Goal: Use online tool/utility: Utilize a website feature to perform a specific function

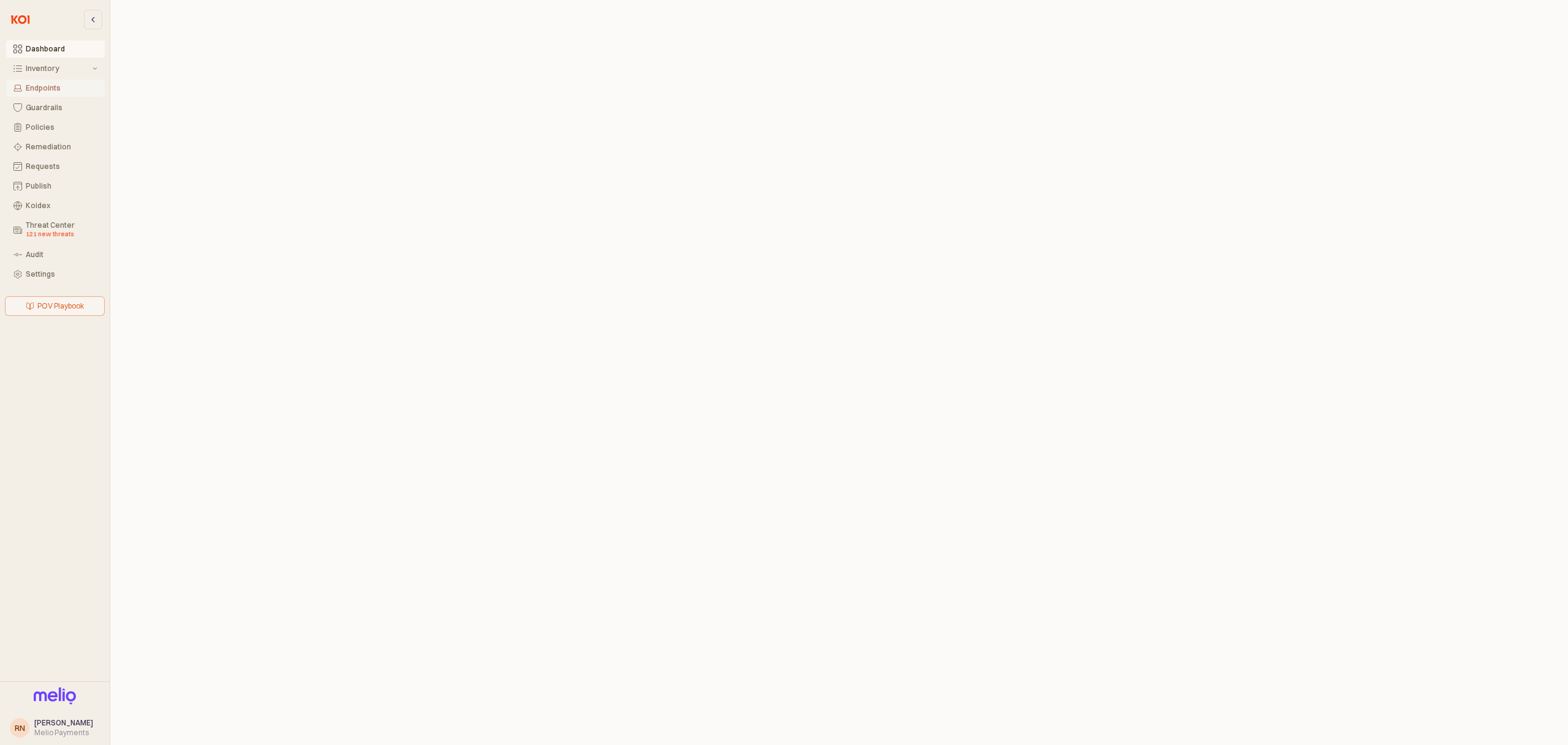
click at [36, 96] on button "Endpoints" at bounding box center [55, 88] width 99 height 17
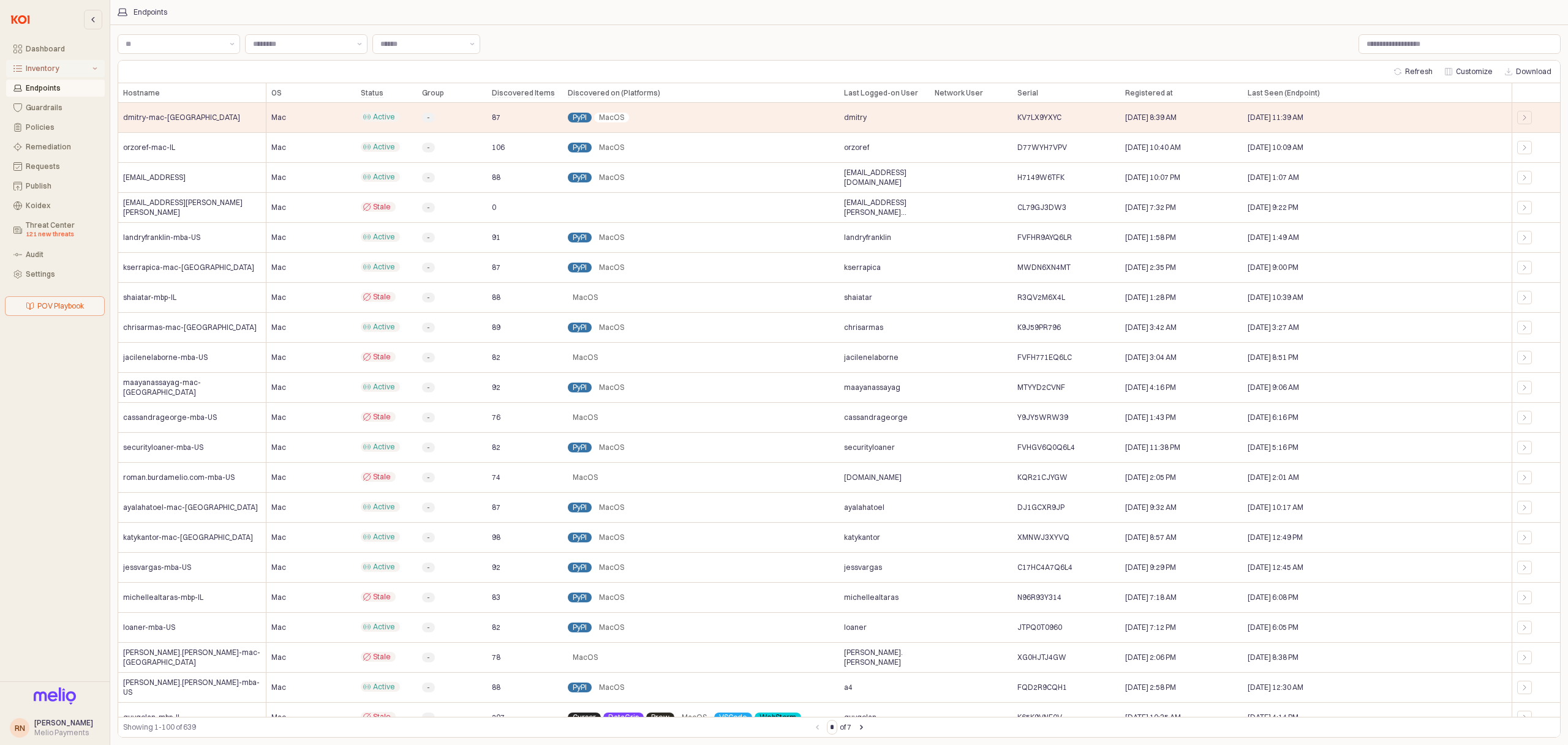
click at [58, 75] on button "Inventory" at bounding box center [55, 68] width 99 height 17
click at [54, 88] on div "All Items" at bounding box center [63, 88] width 68 height 9
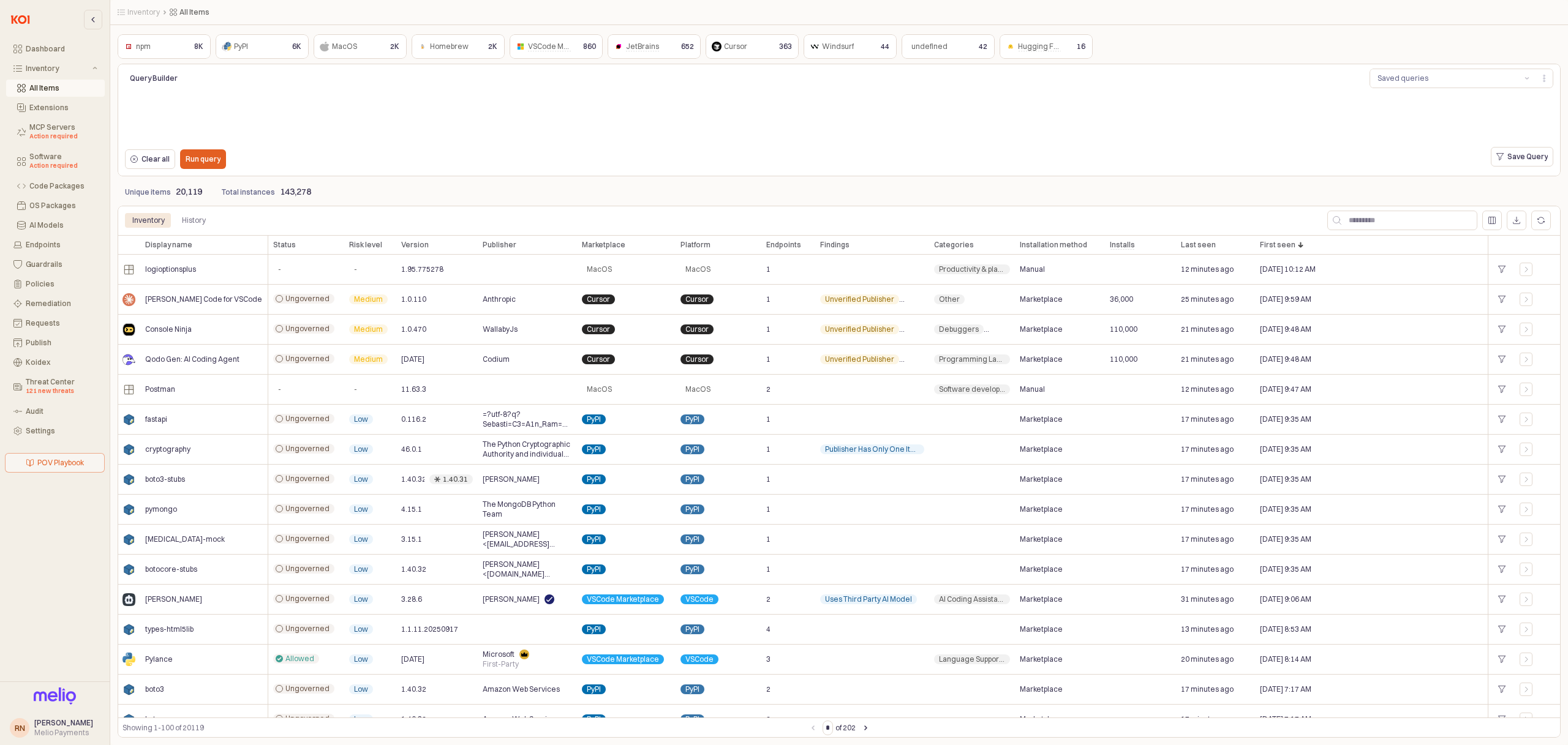
click at [212, 177] on div "npm npm 8K PyPI PyPI 6K MacOS MacOS 2K Homebrew Homebrew 2K VSCode Marketplace …" at bounding box center [839, 384] width 1443 height 706
click at [214, 169] on button "Run query" at bounding box center [203, 159] width 46 height 20
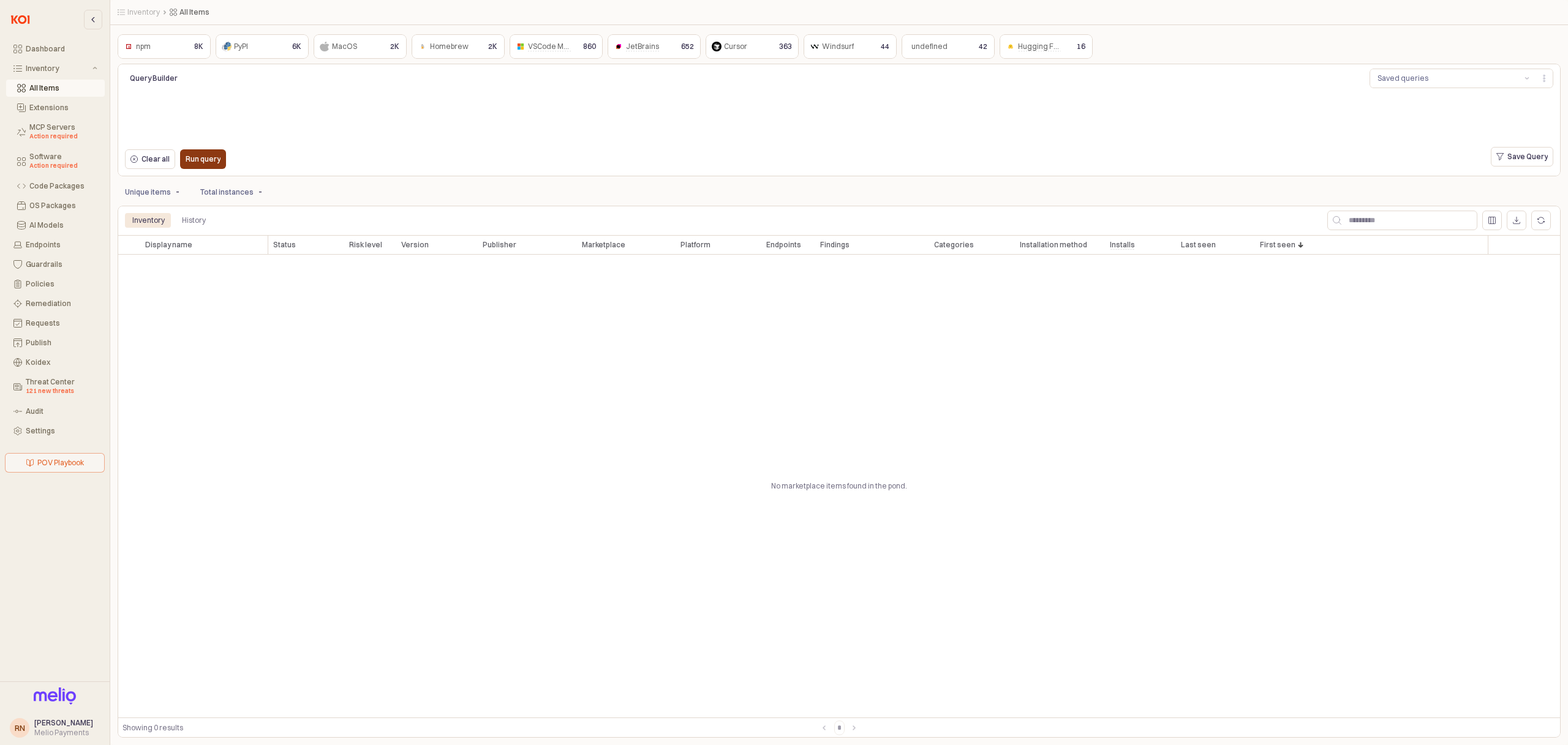
click at [211, 162] on p "Run query" at bounding box center [203, 159] width 35 height 10
click at [214, 156] on p "Run query" at bounding box center [203, 159] width 35 height 10
click at [219, 166] on button "Run query" at bounding box center [203, 159] width 46 height 20
click at [206, 161] on p "Run query" at bounding box center [203, 159] width 35 height 10
click at [210, 161] on p "Run query" at bounding box center [203, 159] width 35 height 10
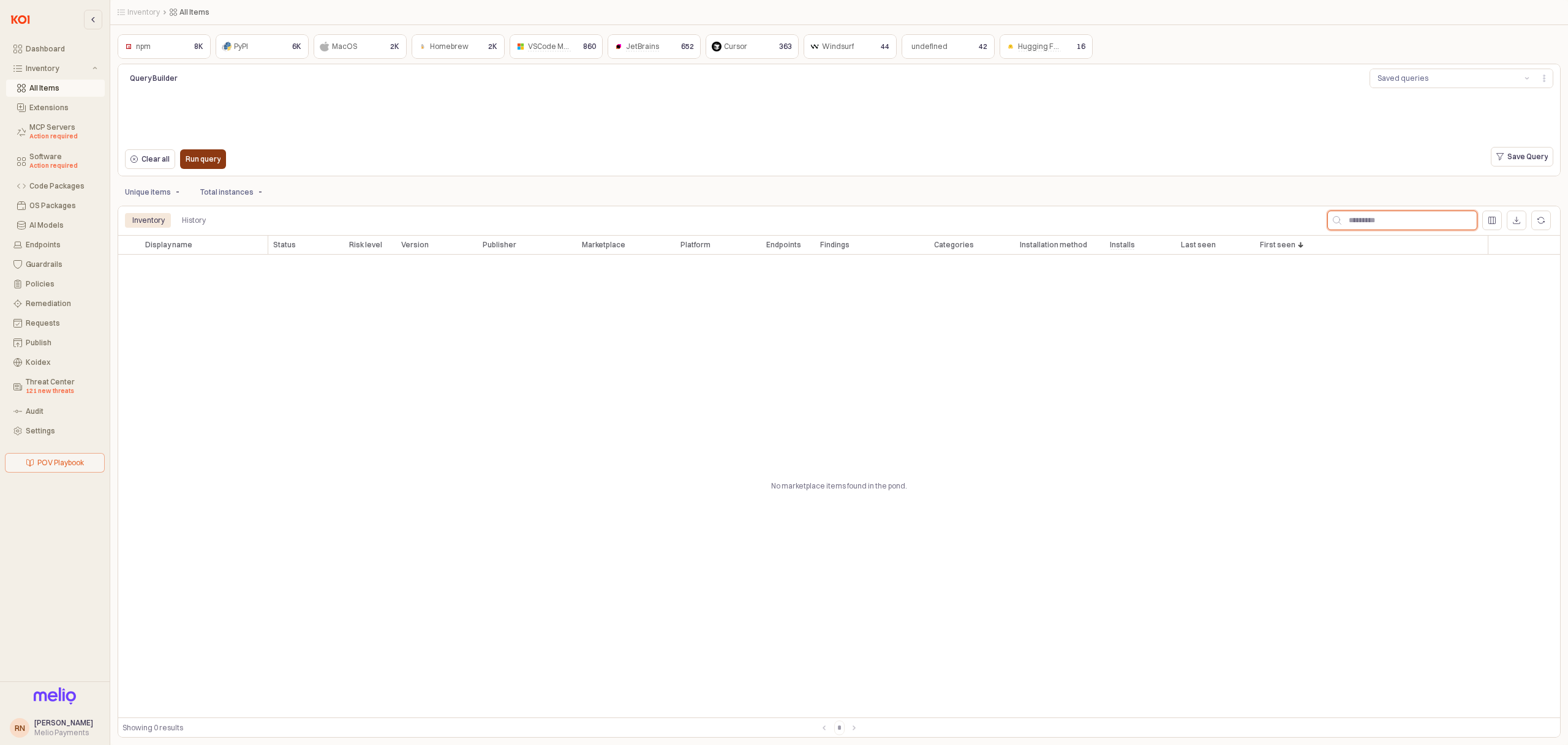
click at [1426, 212] on input "App Frame" at bounding box center [1409, 220] width 135 height 19
click at [210, 162] on p "Run query" at bounding box center [203, 159] width 35 height 10
click at [200, 167] on div "Run query" at bounding box center [203, 159] width 35 height 19
click at [426, 158] on div "Clear all Run query" at bounding box center [419, 159] width 599 height 25
click at [350, 147] on div "Clear all Run query" at bounding box center [419, 159] width 599 height 25
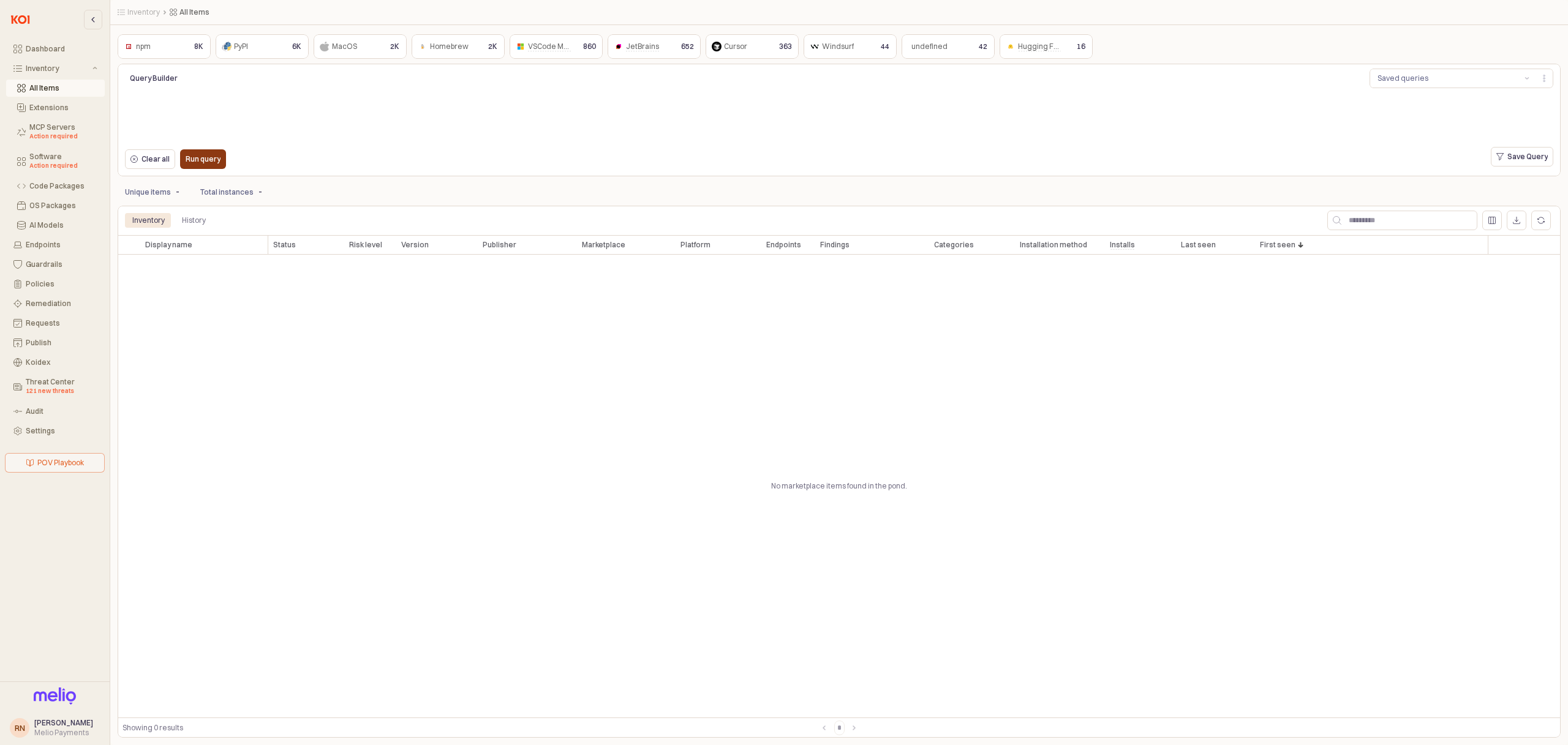
click at [214, 155] on p "Run query" at bounding box center [203, 159] width 35 height 10
click at [394, 161] on div "Clear all Run query" at bounding box center [419, 159] width 599 height 25
click at [221, 164] on button "Run query" at bounding box center [203, 159] width 46 height 20
click at [213, 166] on div "Run query" at bounding box center [203, 159] width 35 height 19
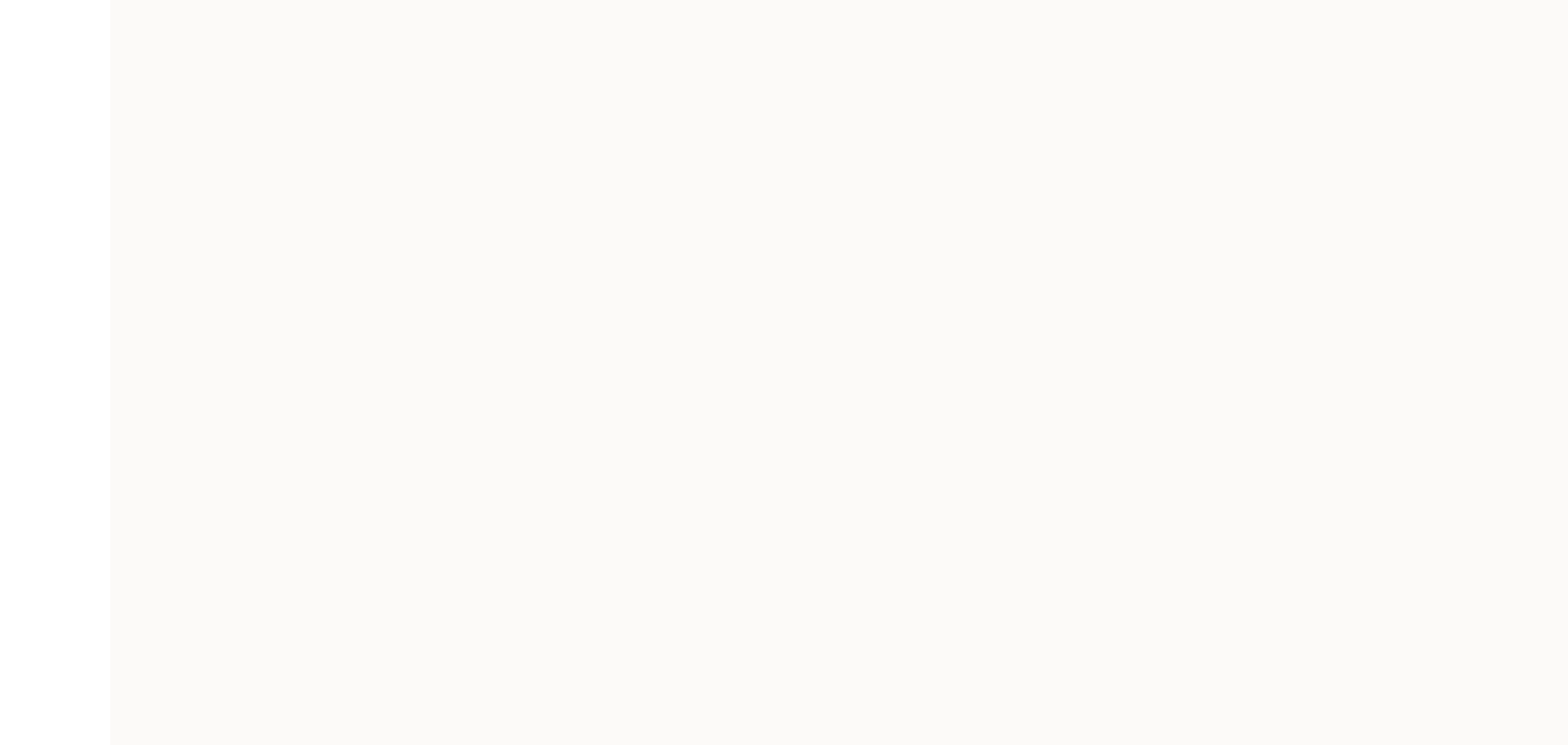
drag, startPoint x: 664, startPoint y: 93, endPoint x: 426, endPoint y: 155, distance: 245.9
click at [426, 155] on div "App Frame" at bounding box center [839, 372] width 1458 height 745
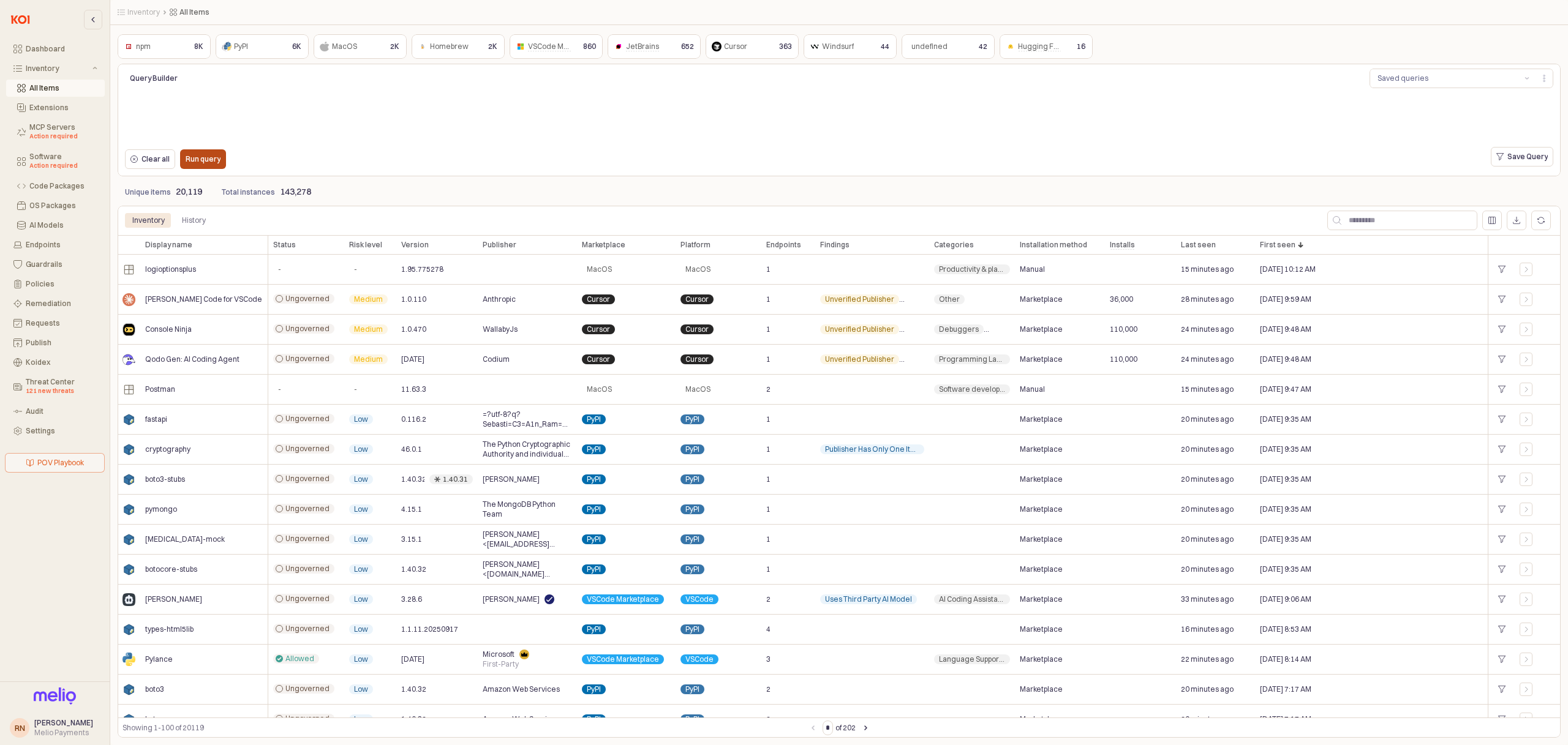
click at [211, 164] on p "Run query" at bounding box center [203, 159] width 35 height 10
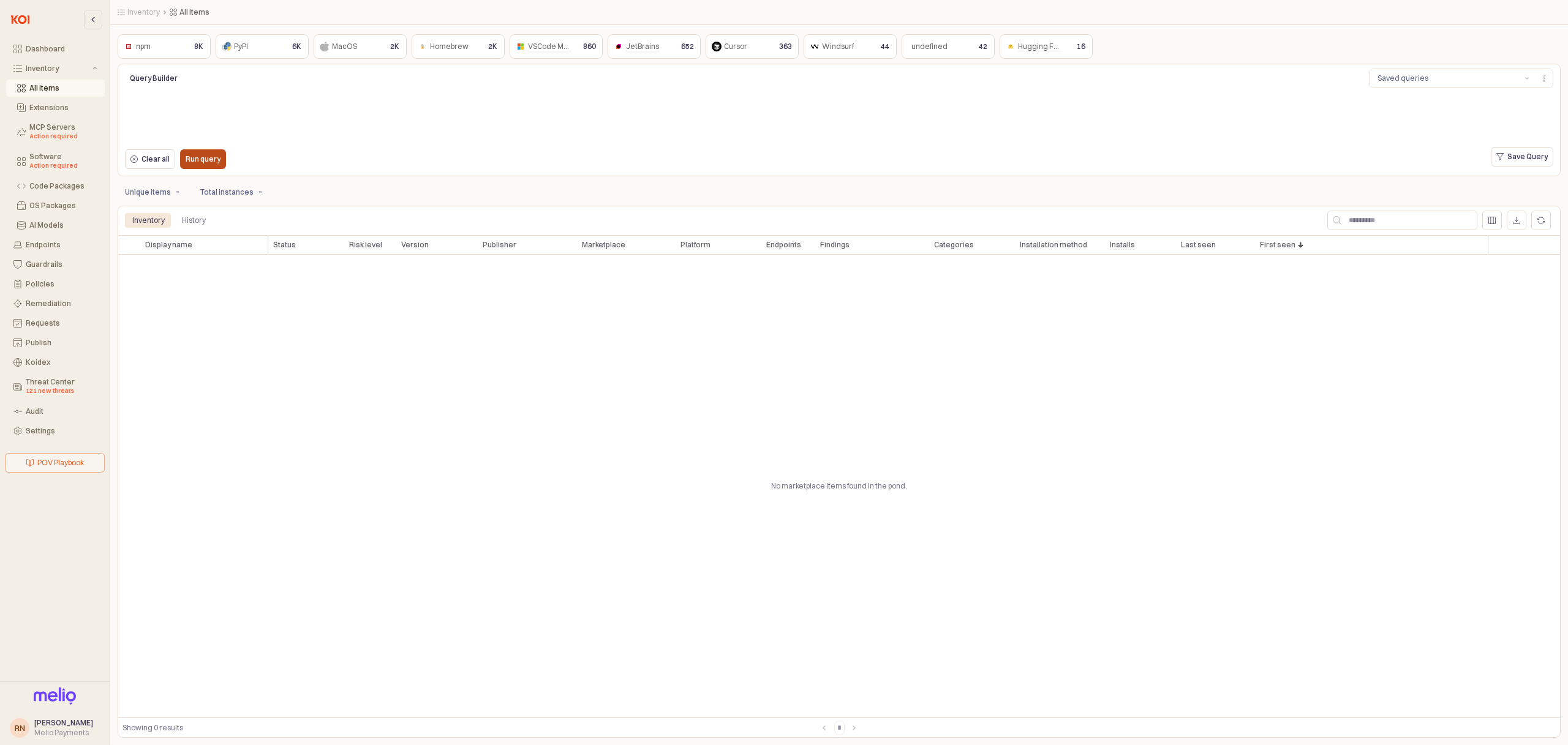
click at [208, 157] on p "Run query" at bounding box center [203, 159] width 35 height 10
click at [218, 160] on p "Run query" at bounding box center [203, 159] width 35 height 10
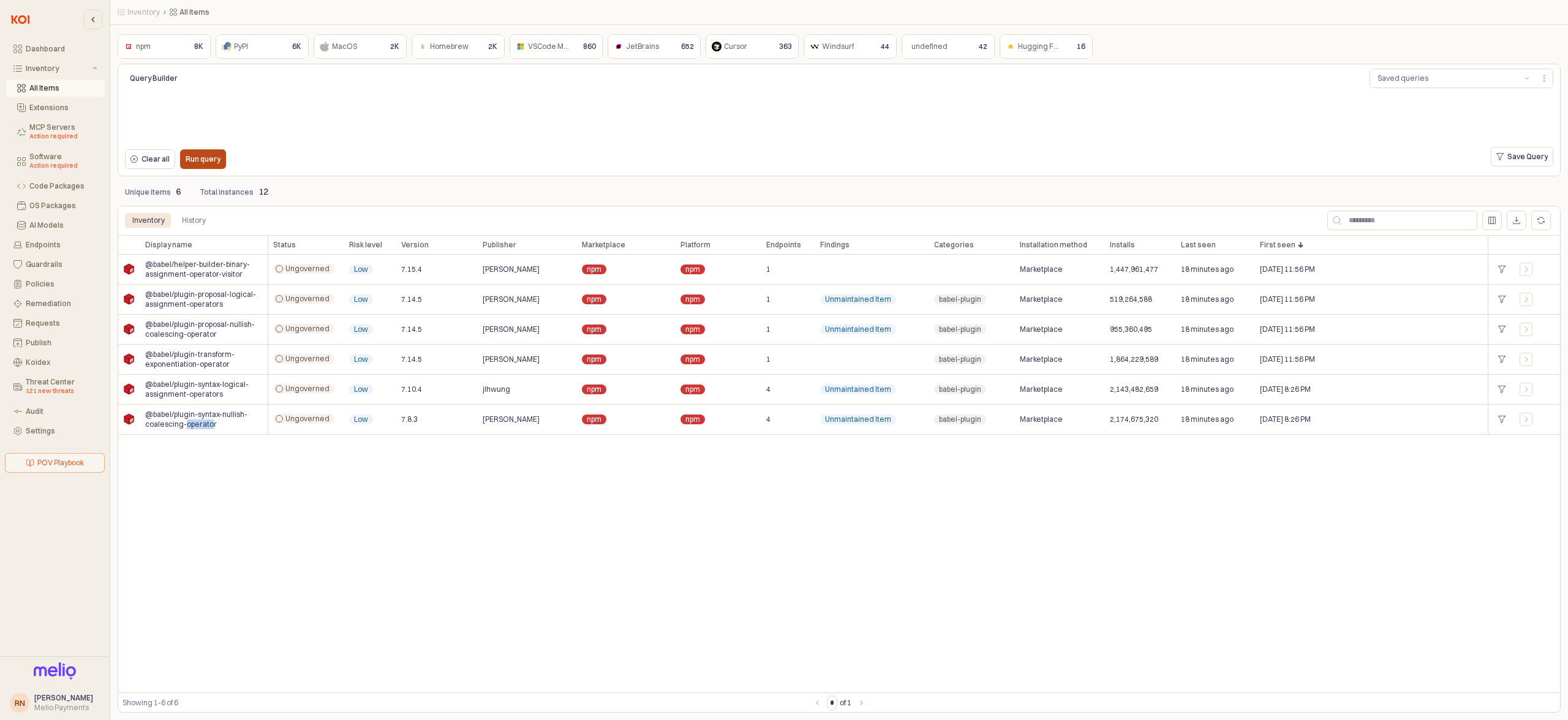
click at [206, 156] on p "Run query" at bounding box center [203, 159] width 35 height 10
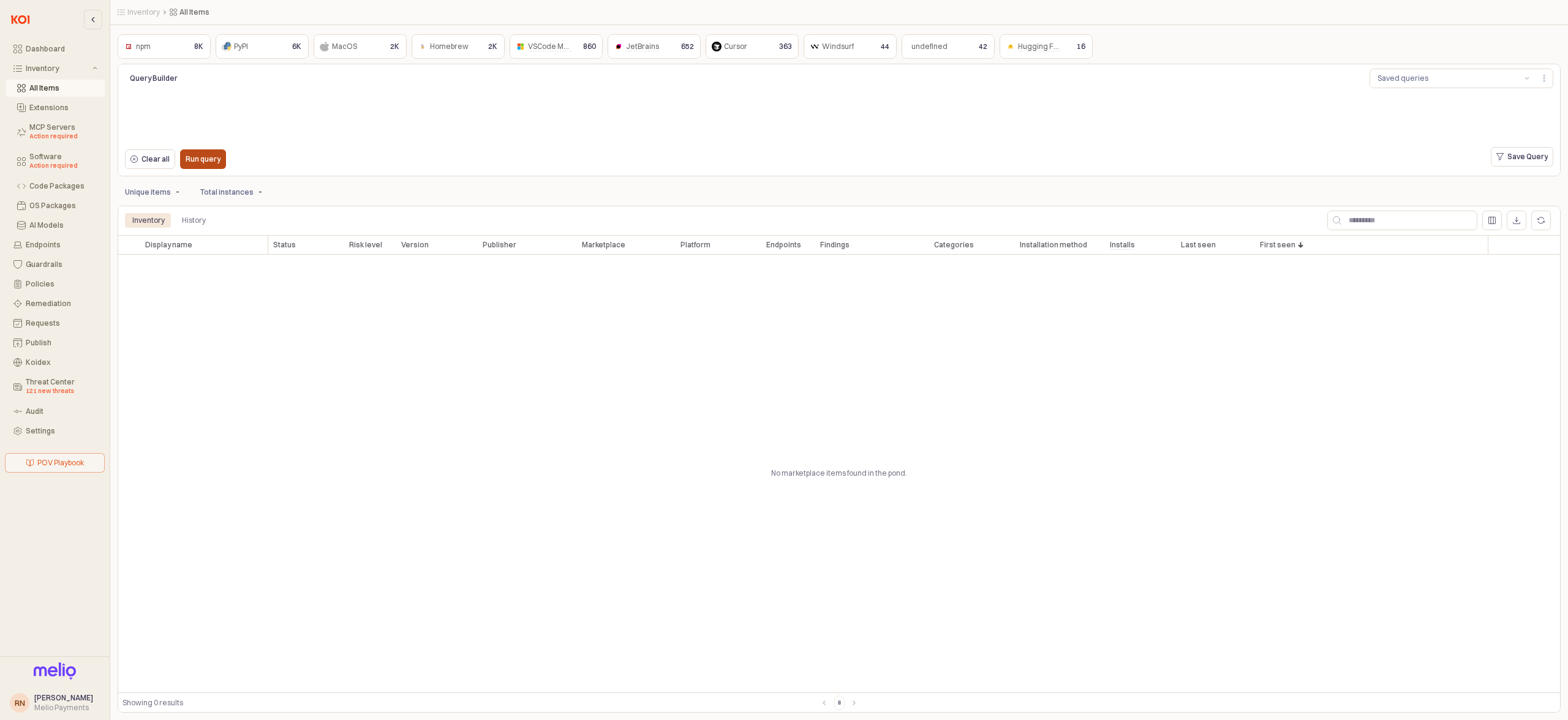
click at [208, 161] on p "Run query" at bounding box center [203, 159] width 35 height 10
click at [225, 155] on div "Run query" at bounding box center [203, 159] width 56 height 25
click at [220, 159] on button "Run query" at bounding box center [203, 159] width 46 height 20
click at [243, 159] on div "Clear all Run query" at bounding box center [419, 159] width 599 height 25
click at [196, 160] on p "Run query" at bounding box center [203, 159] width 35 height 10
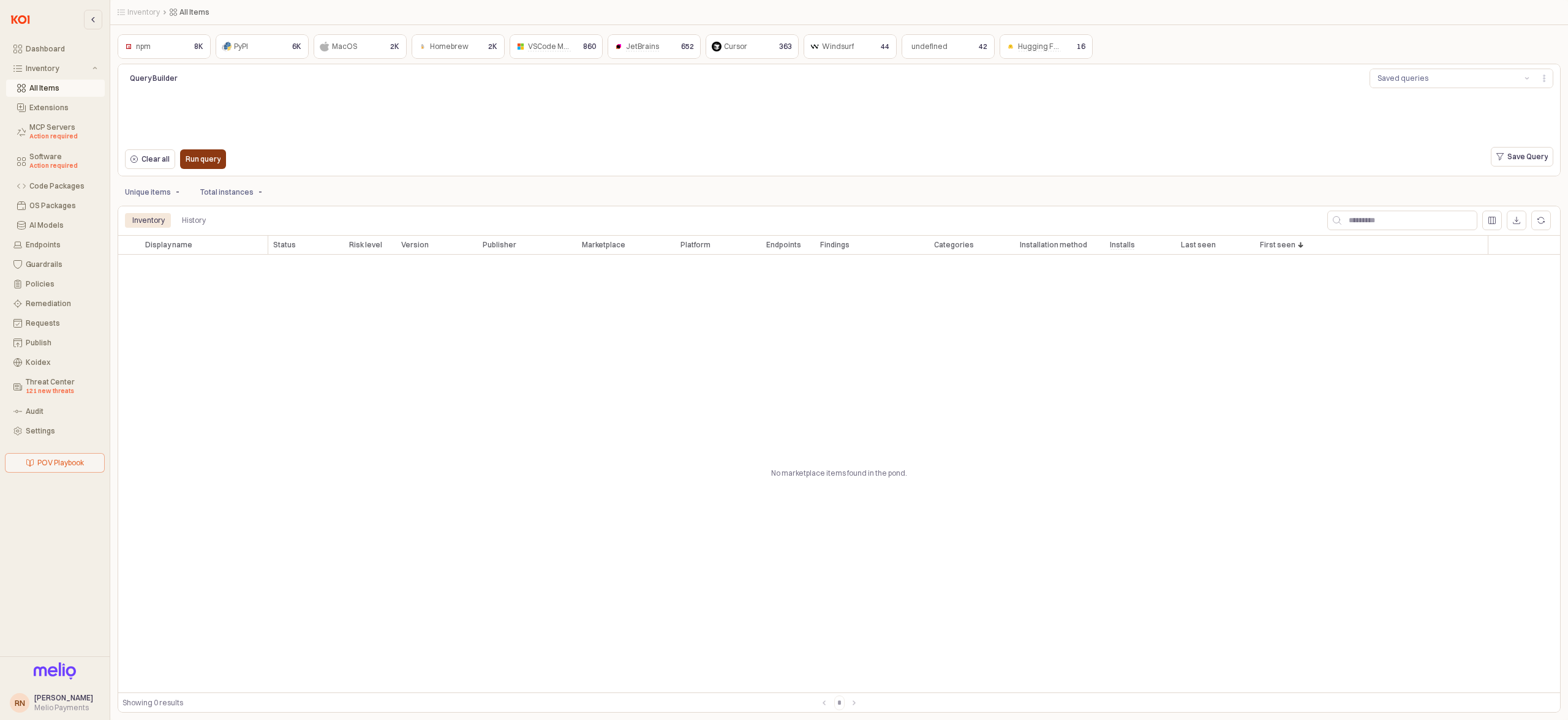
click at [216, 157] on p "Run query" at bounding box center [203, 159] width 35 height 10
click at [227, 156] on div "Run query" at bounding box center [203, 159] width 56 height 25
click at [204, 161] on p "Run query" at bounding box center [203, 159] width 35 height 10
click at [204, 169] on div "Run query" at bounding box center [203, 159] width 35 height 19
click at [214, 156] on p "Run query" at bounding box center [203, 159] width 35 height 10
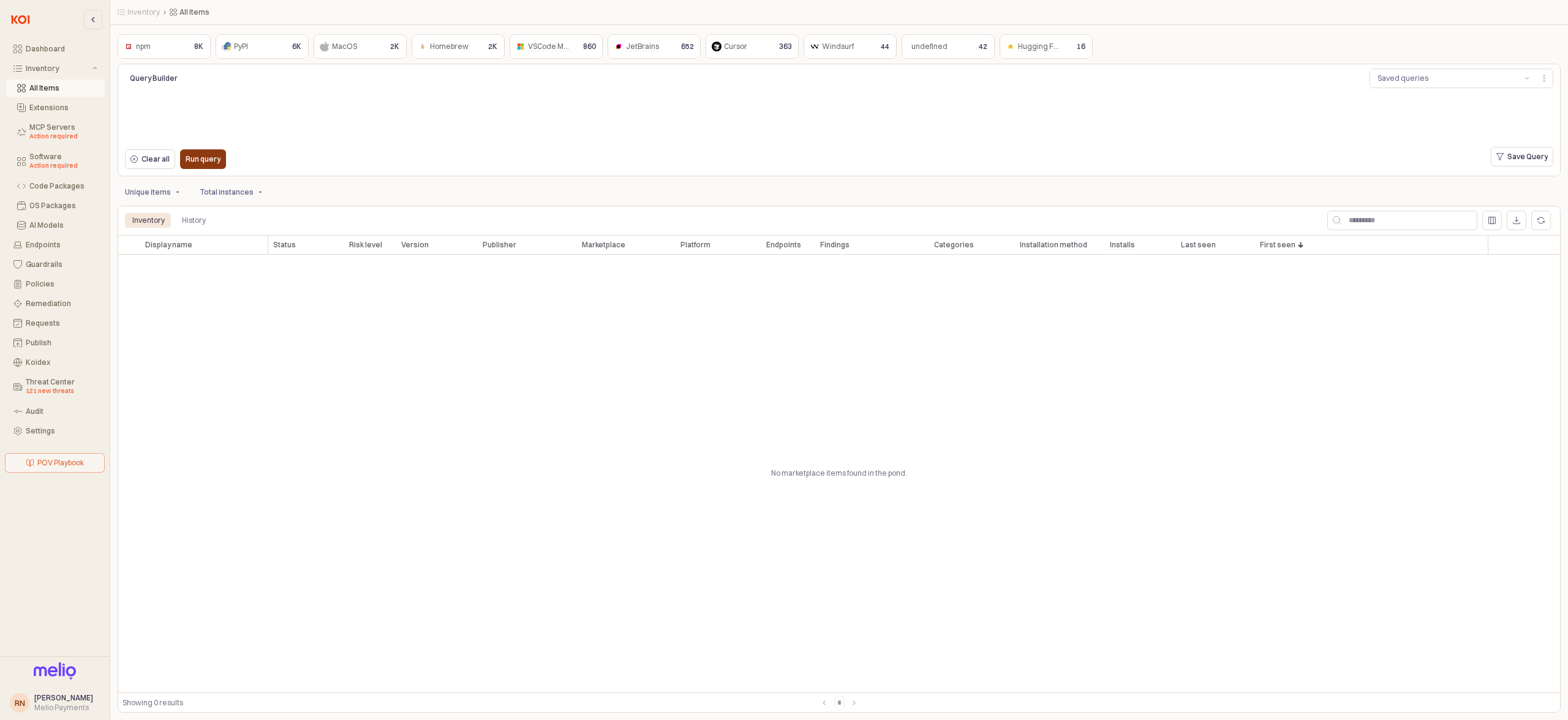
click at [203, 160] on p "Run query" at bounding box center [203, 159] width 35 height 10
click at [212, 155] on p "Run query" at bounding box center [203, 159] width 35 height 10
click at [197, 172] on div "Clear all Run query" at bounding box center [419, 160] width 599 height 27
click at [200, 169] on button "Run query" at bounding box center [203, 159] width 46 height 20
click at [206, 143] on span "App Frame" at bounding box center [839, 140] width 1428 height 9
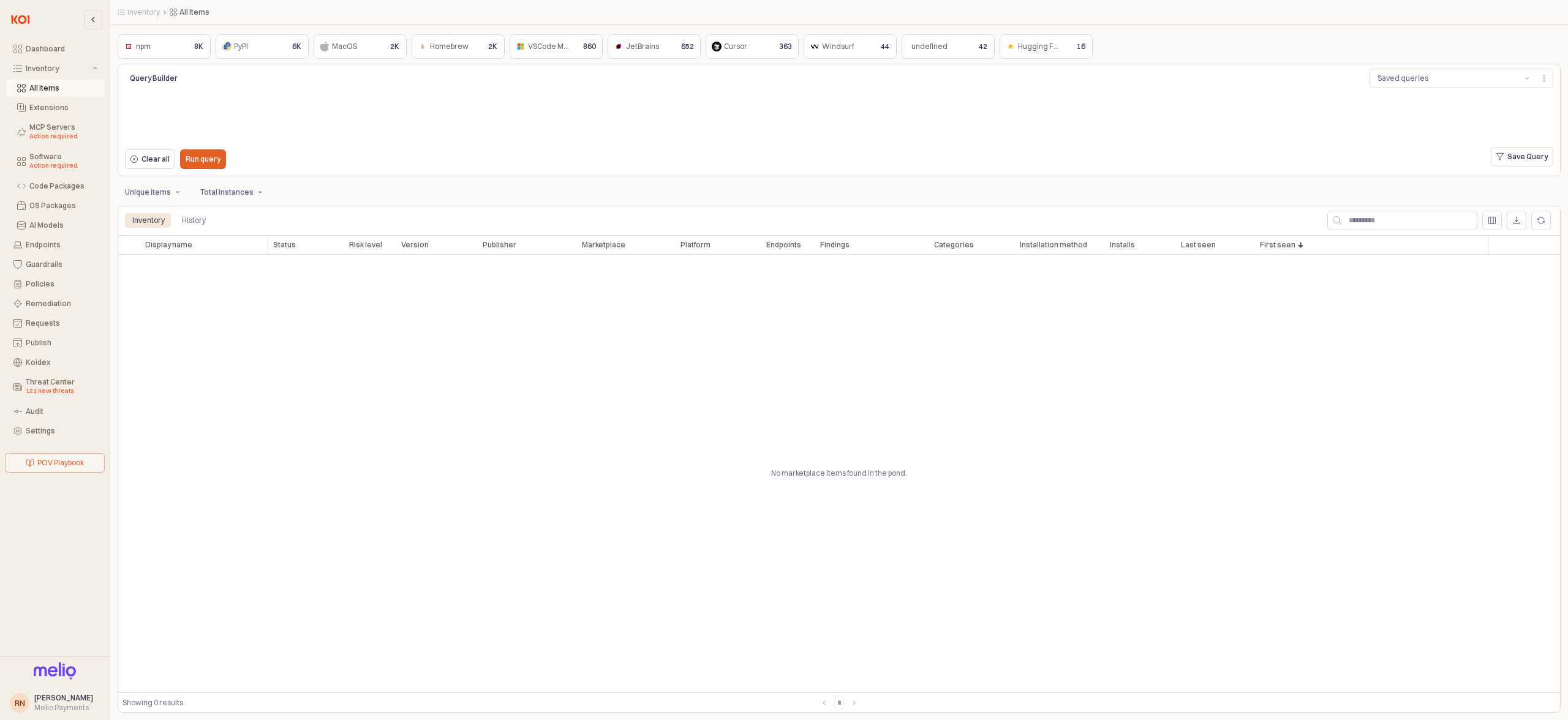
click at [204, 148] on div "Run query" at bounding box center [203, 159] width 56 height 25
click at [203, 152] on div "Run query" at bounding box center [203, 159] width 35 height 19
click at [217, 163] on p "Run query" at bounding box center [203, 159] width 35 height 10
click at [213, 162] on p "Run query" at bounding box center [203, 159] width 35 height 10
click at [206, 162] on p "Run query" at bounding box center [203, 159] width 35 height 10
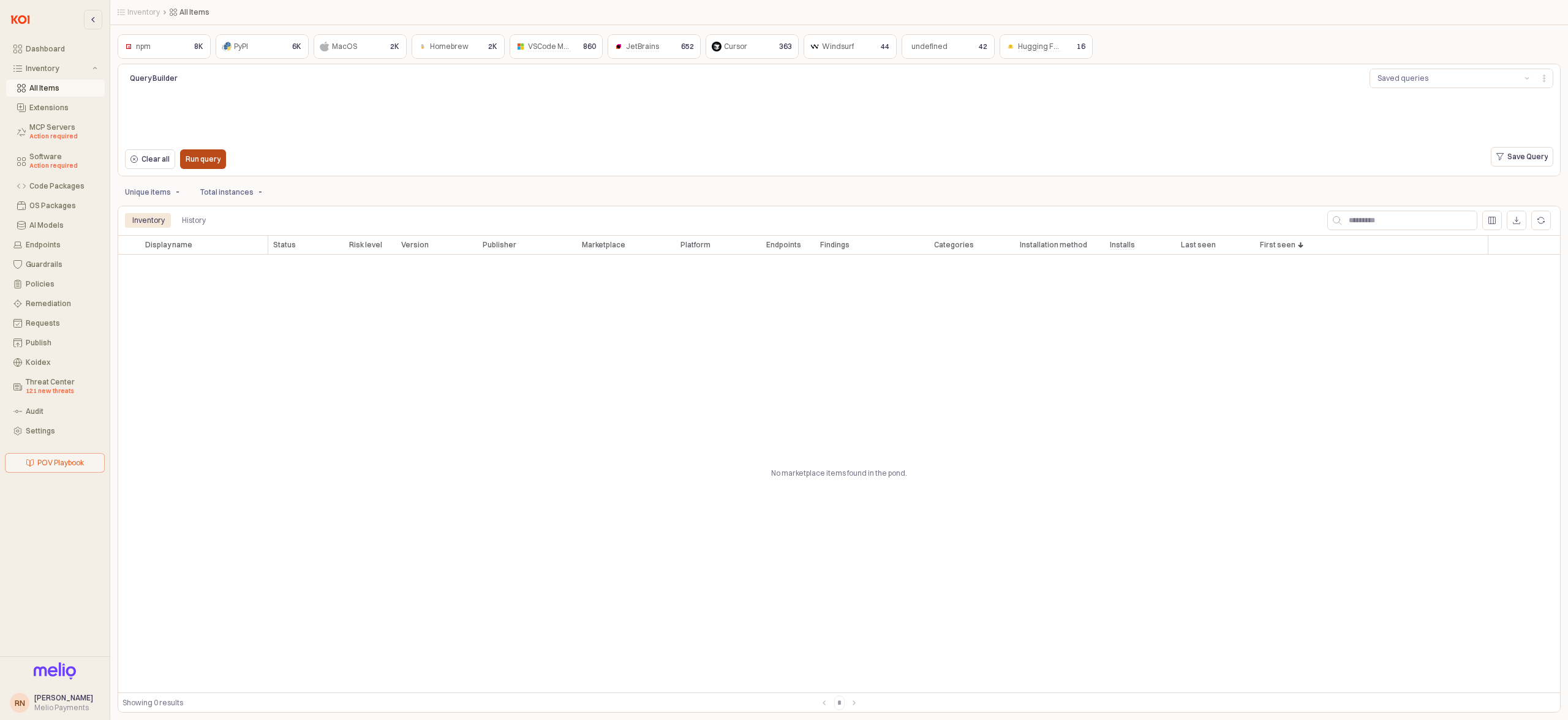
click at [220, 170] on div "Run query" at bounding box center [203, 159] width 56 height 25
click at [215, 159] on p "Run query" at bounding box center [203, 159] width 35 height 10
click at [206, 154] on p "Run query" at bounding box center [203, 159] width 35 height 10
click at [199, 162] on p "Run query" at bounding box center [203, 159] width 35 height 10
click at [187, 178] on div "npm npm 8K PyPI PyPI 6K MacOS MacOS 2K Homebrew Homebrew 2K VSCode Marketplace …" at bounding box center [839, 372] width 1443 height 681
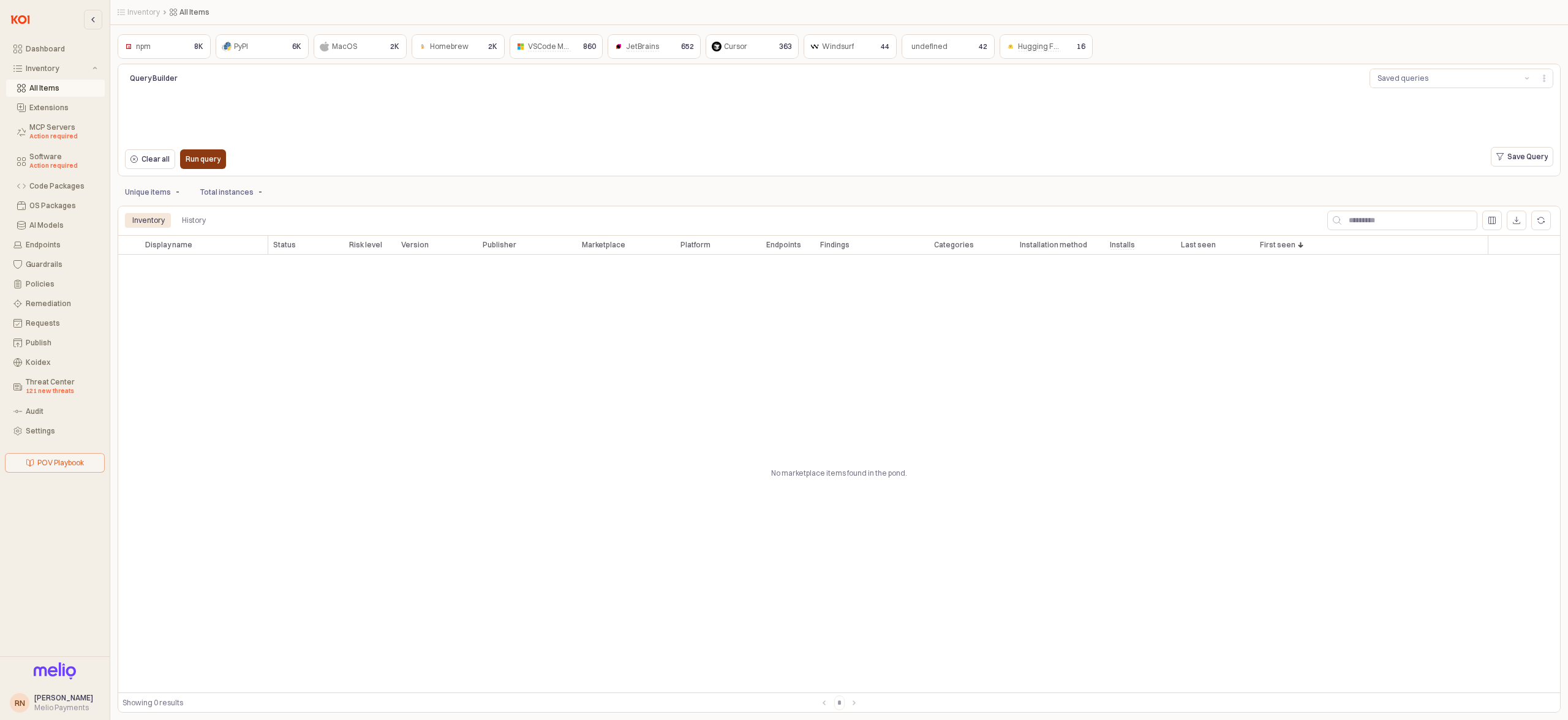
click at [195, 164] on div "Run query" at bounding box center [203, 159] width 35 height 19
click at [192, 164] on div "Run query" at bounding box center [203, 159] width 35 height 19
click at [194, 166] on div "Run query" at bounding box center [203, 159] width 35 height 19
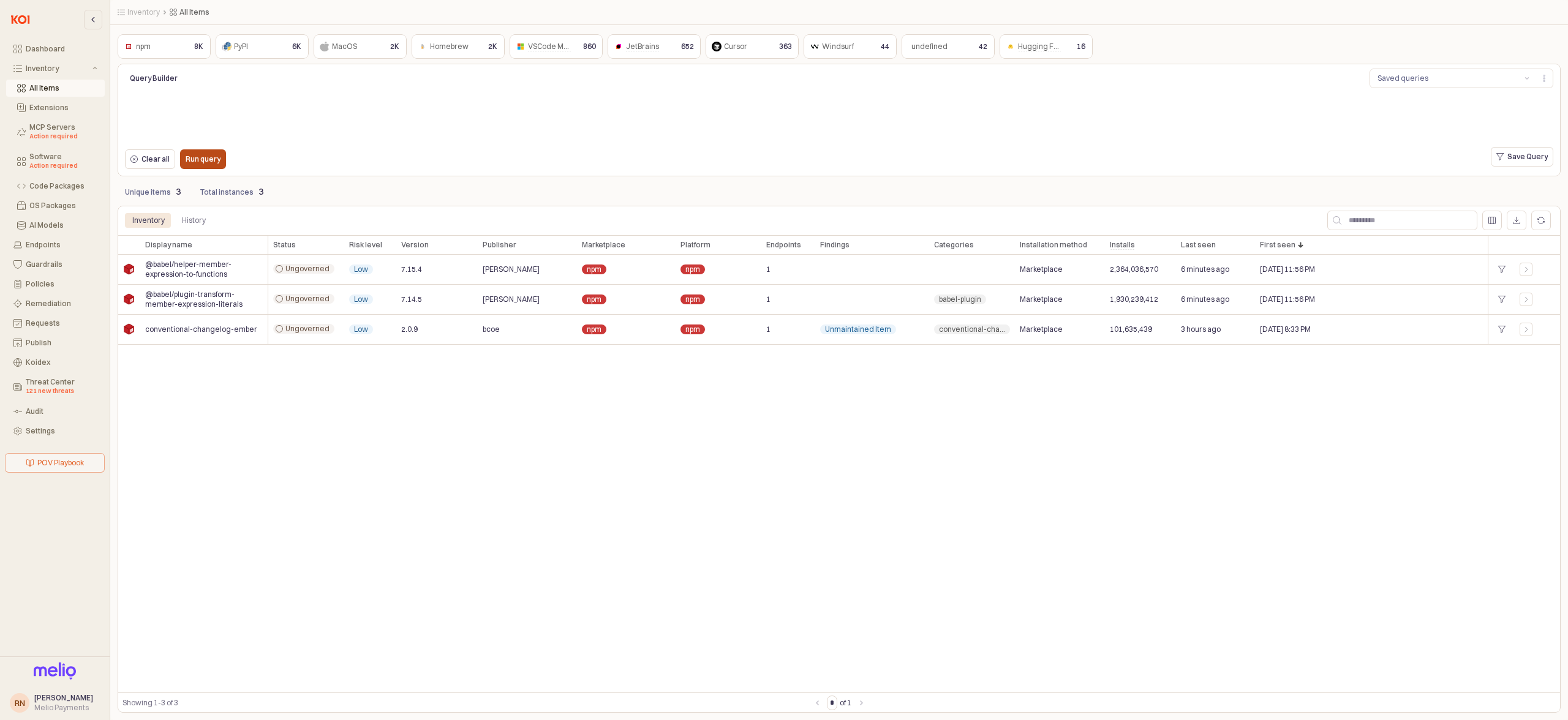
click at [218, 162] on p "Run query" at bounding box center [203, 159] width 35 height 10
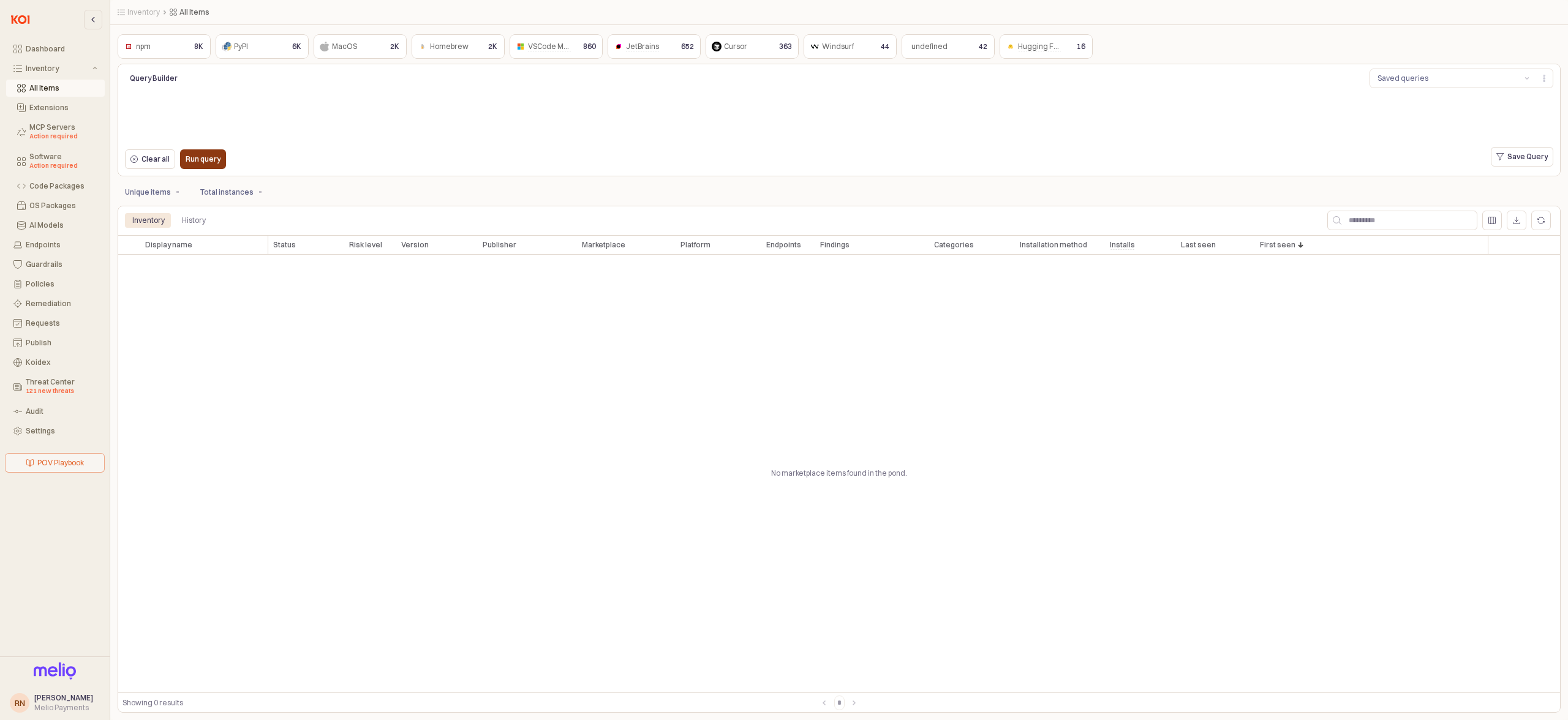
click at [211, 164] on div "Run query" at bounding box center [203, 159] width 35 height 19
click at [204, 162] on p "Run query" at bounding box center [203, 159] width 35 height 10
click at [206, 161] on p "Run query" at bounding box center [203, 159] width 35 height 10
click at [201, 169] on button "Run query" at bounding box center [203, 159] width 46 height 20
click at [202, 155] on p "Run query" at bounding box center [203, 159] width 35 height 10
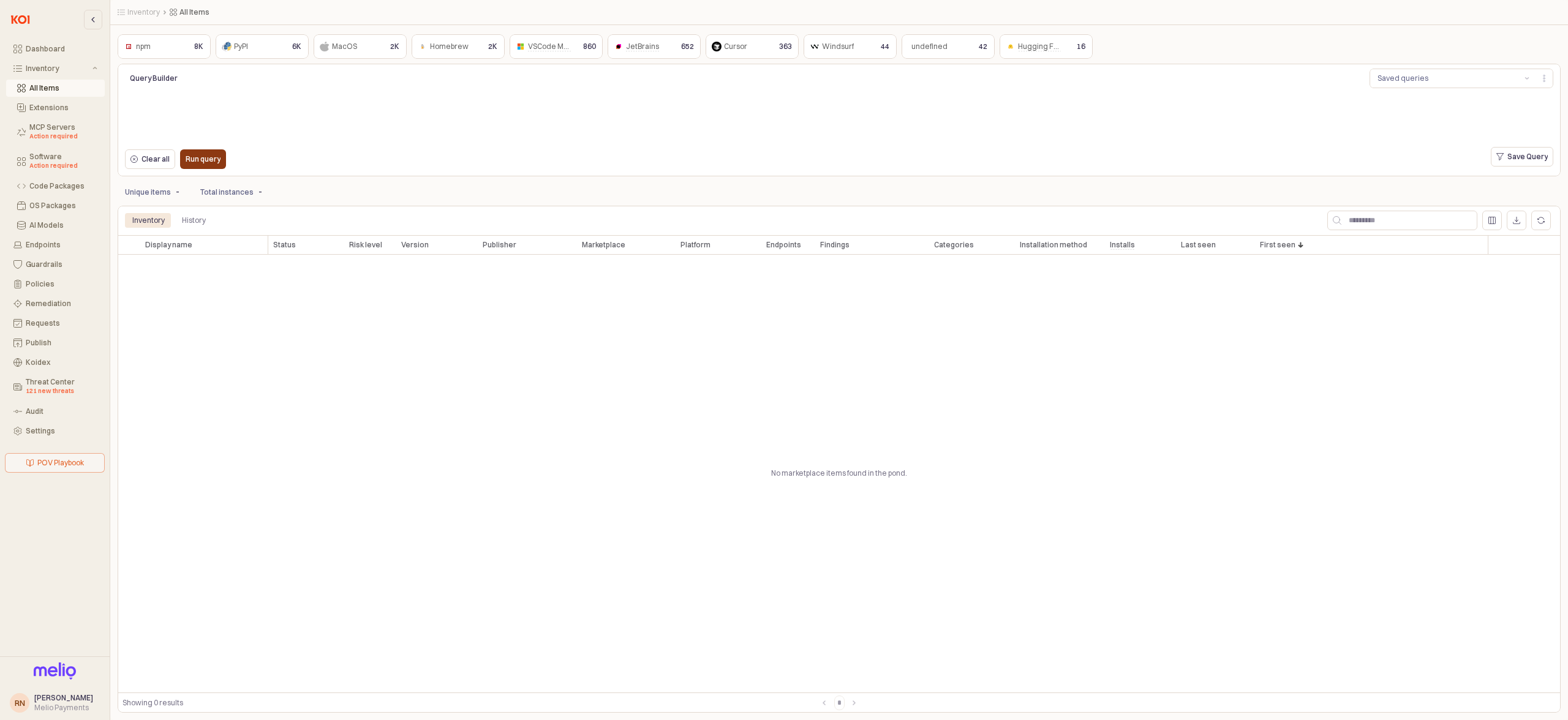
click at [218, 151] on div "Run query" at bounding box center [203, 159] width 35 height 19
click at [191, 169] on button "Run query" at bounding box center [203, 159] width 46 height 20
click at [192, 161] on p "Run query" at bounding box center [203, 159] width 35 height 10
click at [208, 159] on p "Run query" at bounding box center [203, 159] width 35 height 10
click at [190, 159] on p "Run query" at bounding box center [203, 159] width 35 height 10
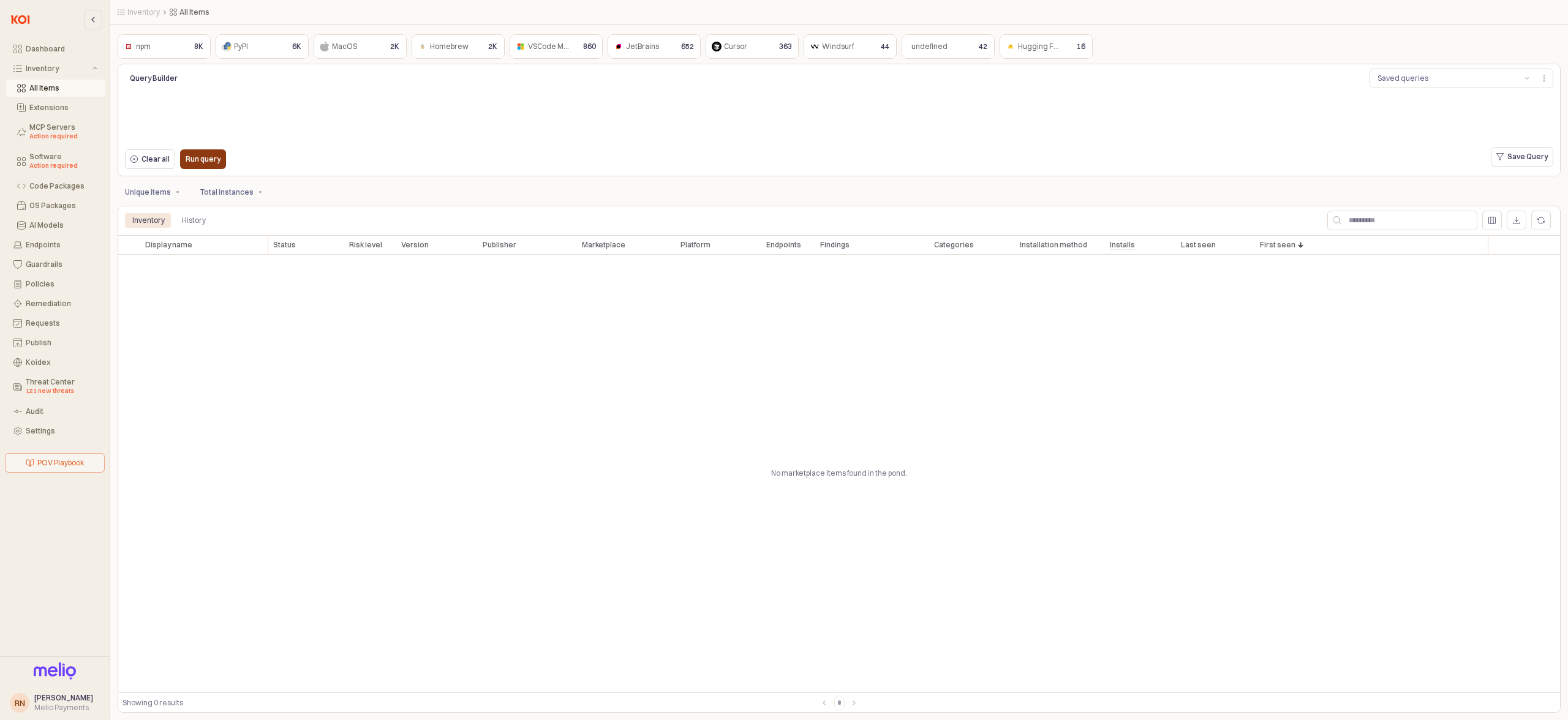
click at [206, 165] on div "Run query" at bounding box center [203, 159] width 35 height 19
click at [188, 154] on div "Run query" at bounding box center [203, 159] width 35 height 19
click at [218, 158] on p "Run query" at bounding box center [203, 159] width 35 height 10
click at [217, 167] on div "Run query" at bounding box center [203, 159] width 35 height 19
click at [206, 163] on p "Run query" at bounding box center [203, 159] width 35 height 10
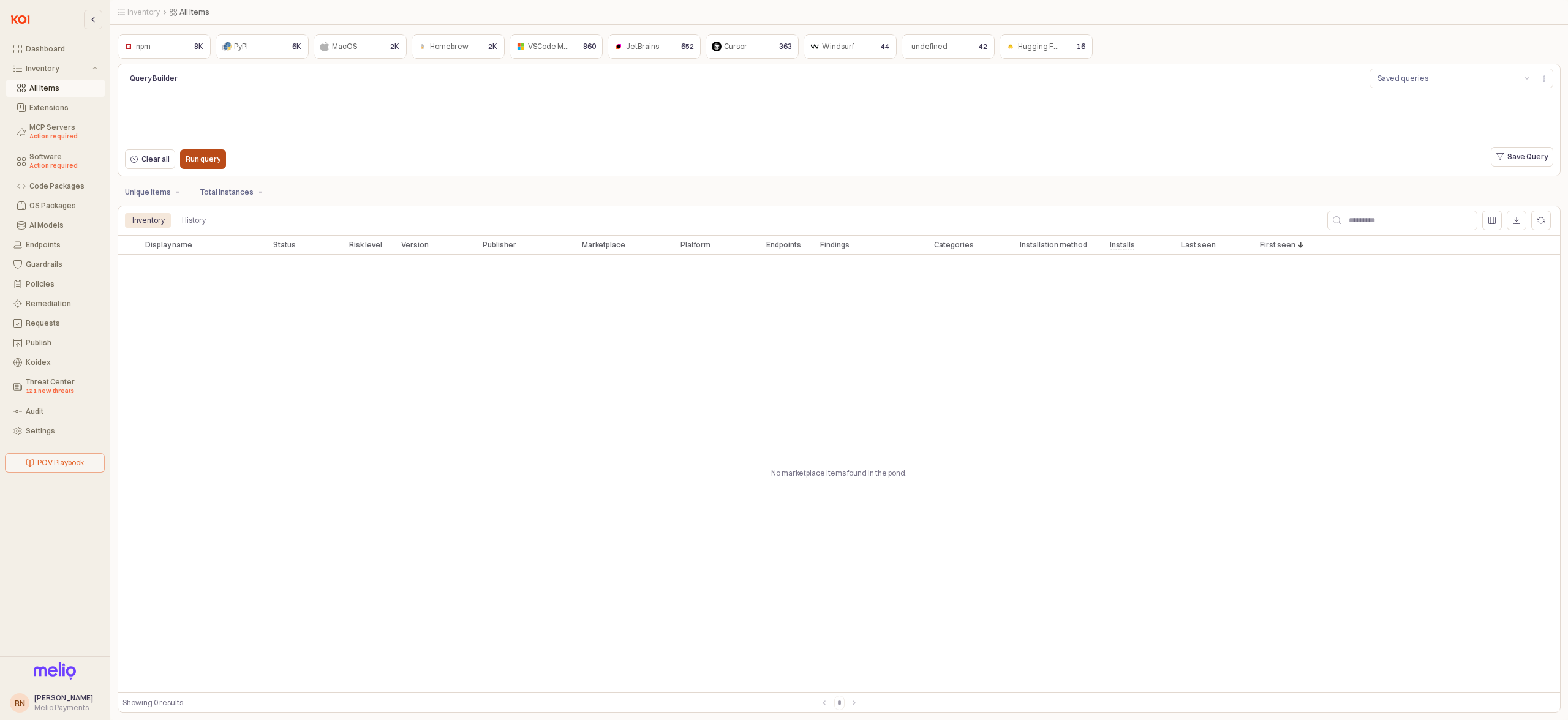
click at [203, 164] on div "Run query" at bounding box center [203, 159] width 35 height 19
click at [200, 156] on p "Run query" at bounding box center [203, 159] width 35 height 10
click at [195, 158] on p "Run query" at bounding box center [203, 159] width 35 height 10
click at [218, 161] on p "Run query" at bounding box center [203, 159] width 35 height 10
click at [394, 146] on div "Clear all Run query" at bounding box center [419, 159] width 599 height 25
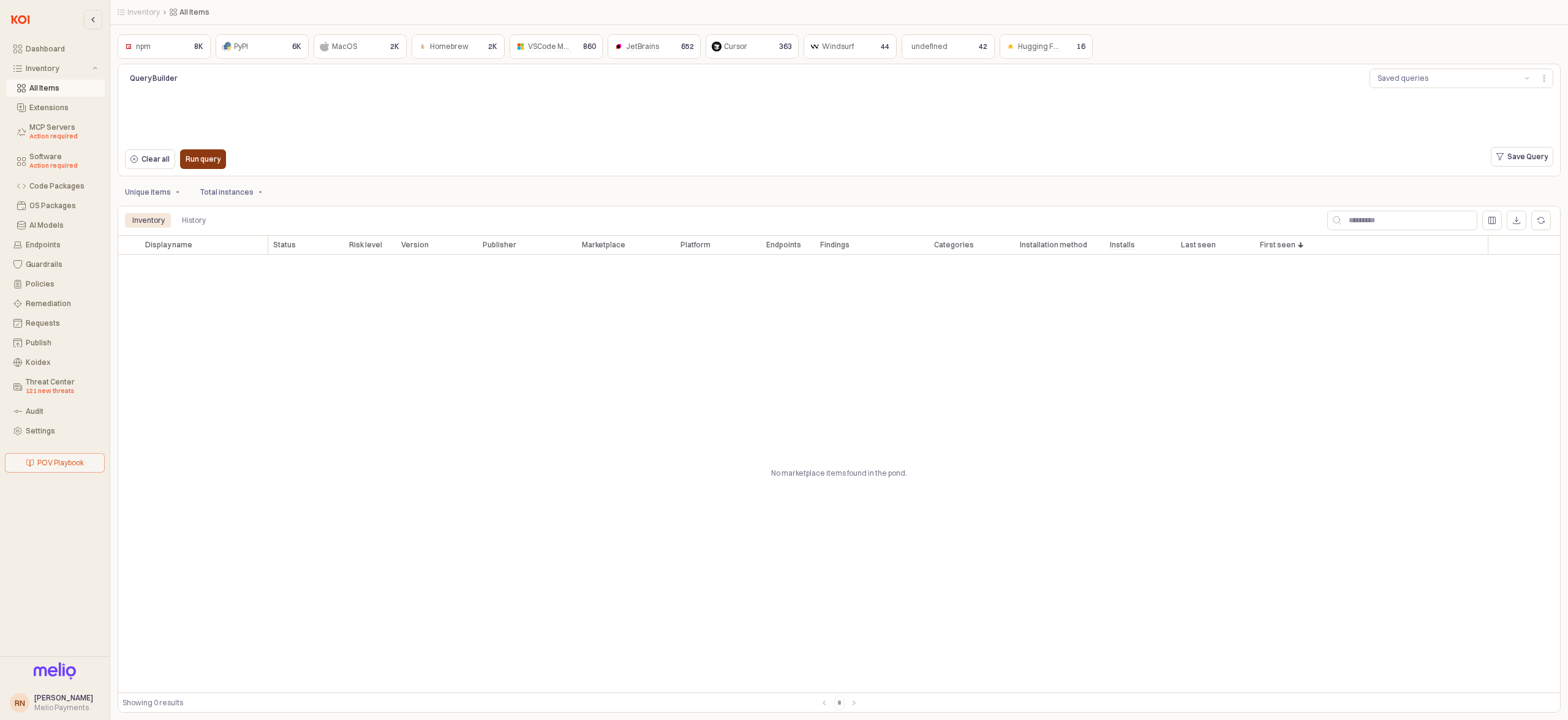
click at [219, 160] on button "Run query" at bounding box center [203, 159] width 46 height 20
click at [210, 156] on p "Run query" at bounding box center [203, 159] width 35 height 10
click at [228, 153] on div "Run query" at bounding box center [203, 159] width 56 height 25
click at [218, 158] on p "Run query" at bounding box center [203, 159] width 35 height 10
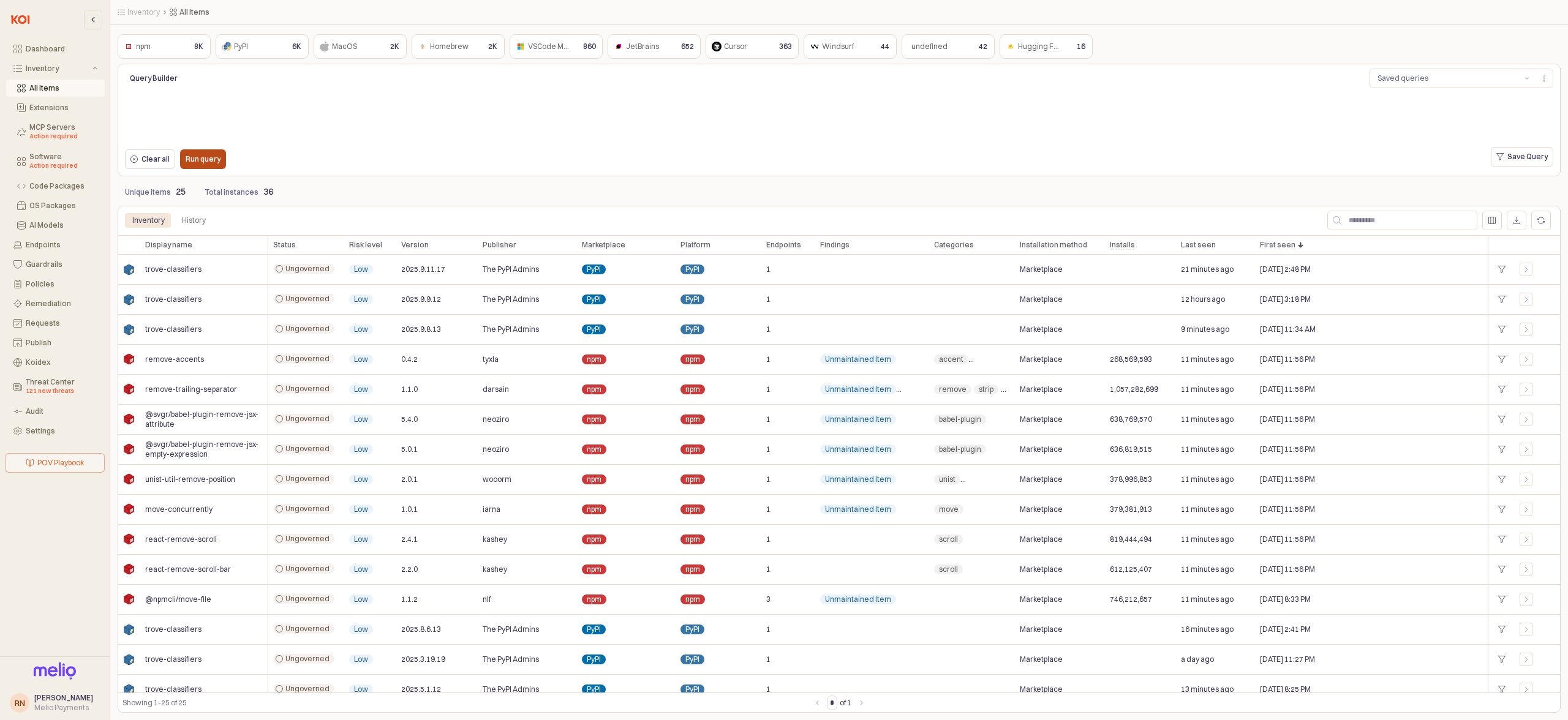
click at [187, 165] on div "Run query" at bounding box center [203, 159] width 35 height 19
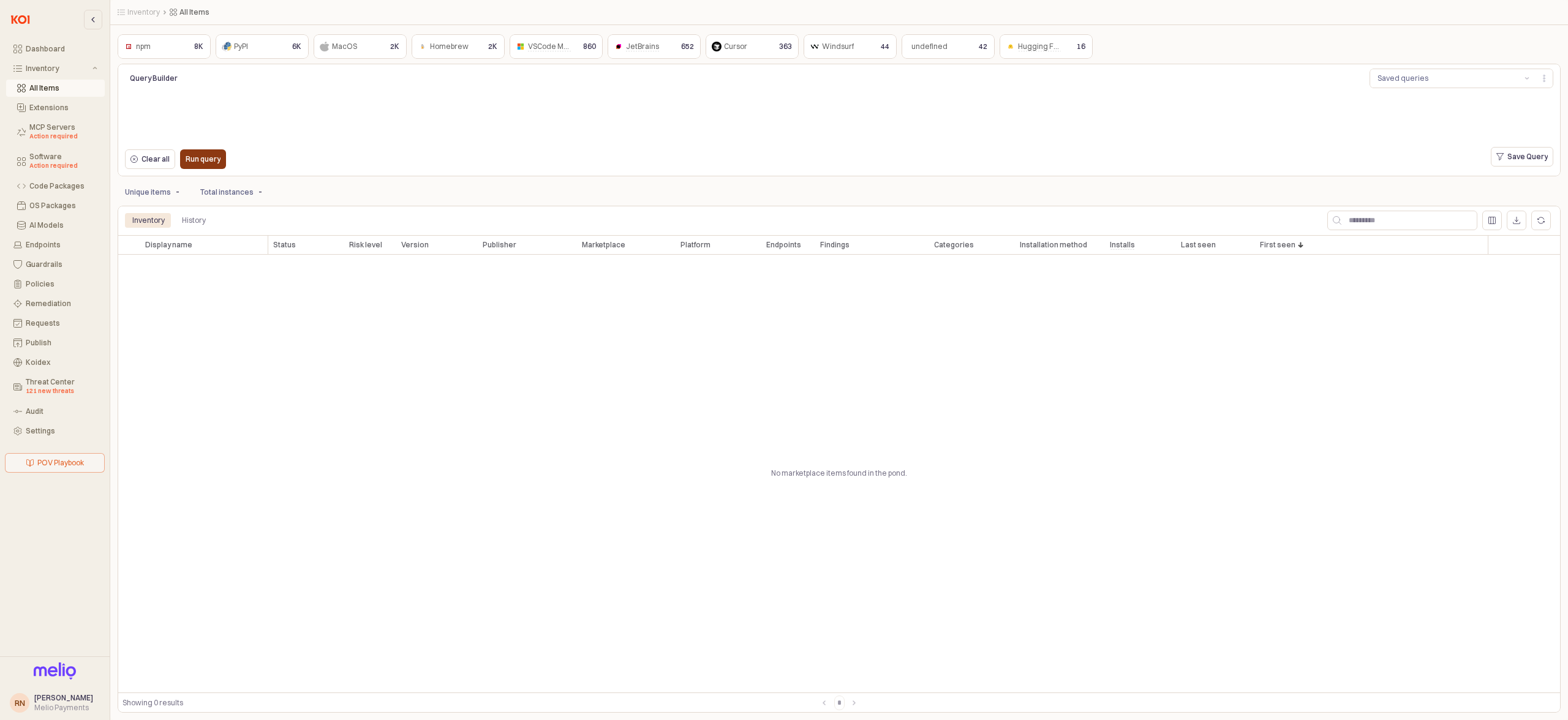
click at [203, 166] on div "Run query" at bounding box center [203, 159] width 35 height 19
click at [195, 163] on p "Run query" at bounding box center [203, 159] width 35 height 10
click at [195, 162] on p "Run query" at bounding box center [203, 159] width 35 height 10
click at [199, 158] on p "Run query" at bounding box center [203, 159] width 35 height 10
click at [204, 172] on div "Clear all Run query" at bounding box center [419, 160] width 599 height 27
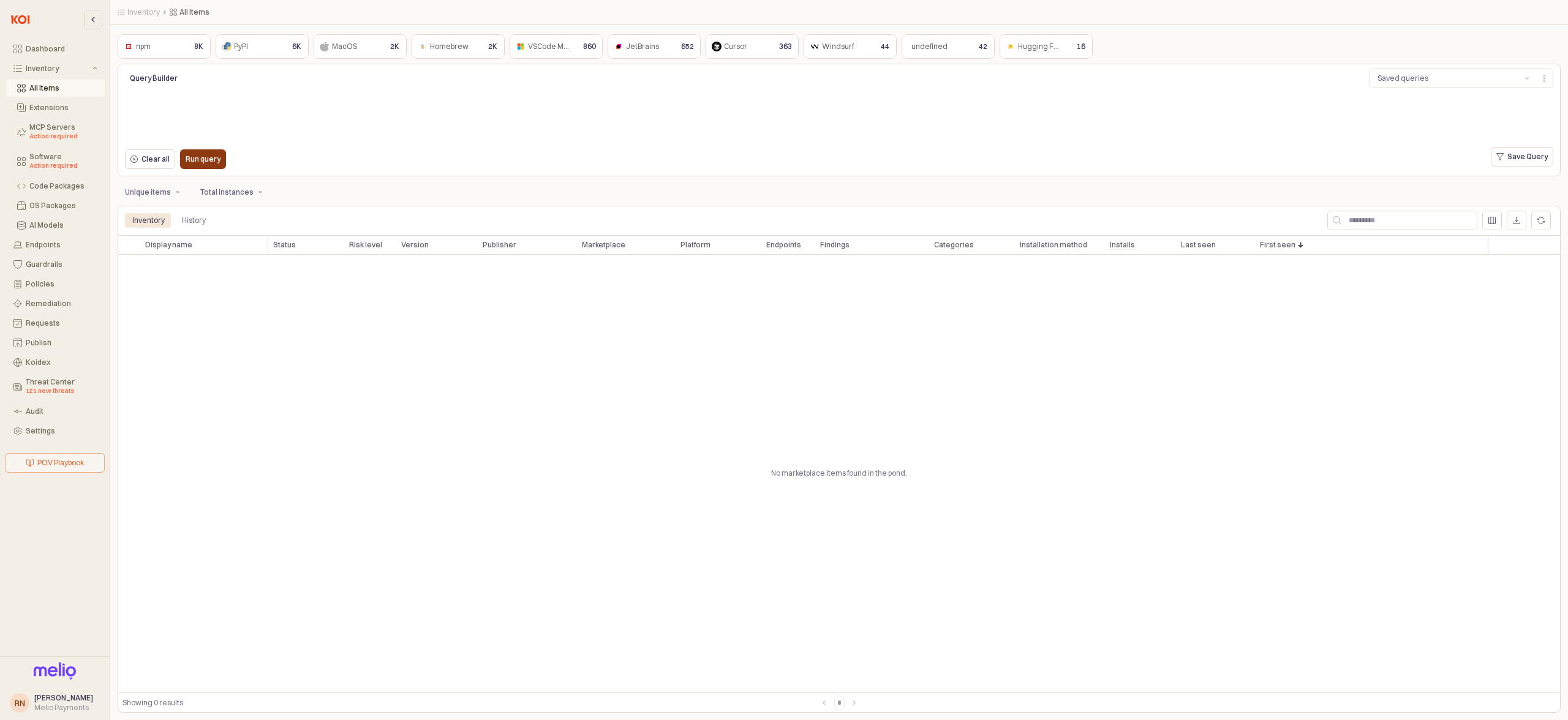
click at [205, 164] on div "Run query" at bounding box center [203, 159] width 35 height 19
click at [187, 172] on div "Clear all Run query" at bounding box center [419, 160] width 599 height 27
click at [206, 155] on p "Run query" at bounding box center [203, 159] width 35 height 10
click at [186, 162] on p "Run query" at bounding box center [203, 159] width 35 height 10
click at [203, 164] on div "Run query" at bounding box center [203, 159] width 35 height 19
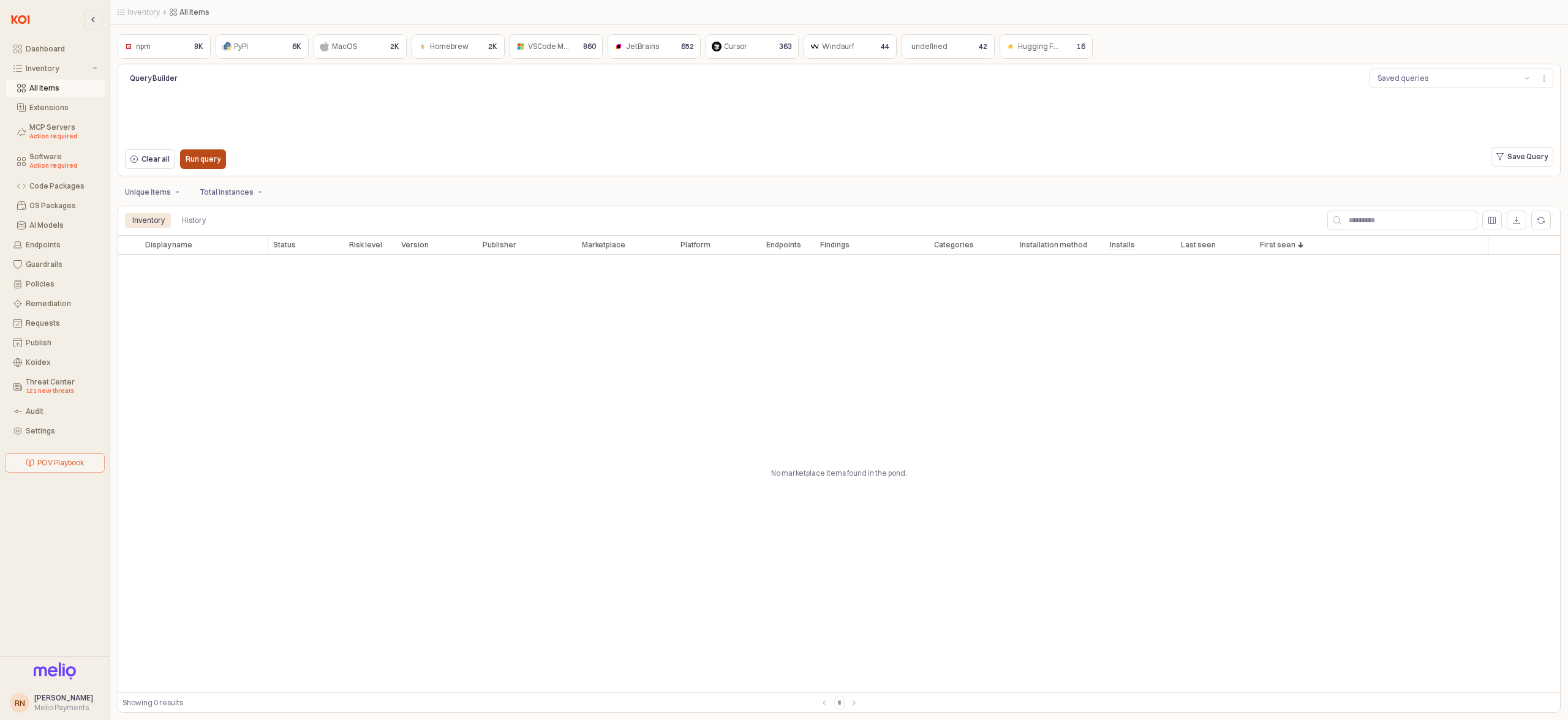
click at [203, 162] on p "Run query" at bounding box center [203, 159] width 35 height 10
click at [206, 166] on div "Run query" at bounding box center [203, 159] width 35 height 19
click at [200, 153] on div "Run query" at bounding box center [203, 159] width 35 height 19
click at [189, 160] on p "Run query" at bounding box center [203, 159] width 35 height 10
click at [220, 163] on button "Run query" at bounding box center [203, 159] width 46 height 20
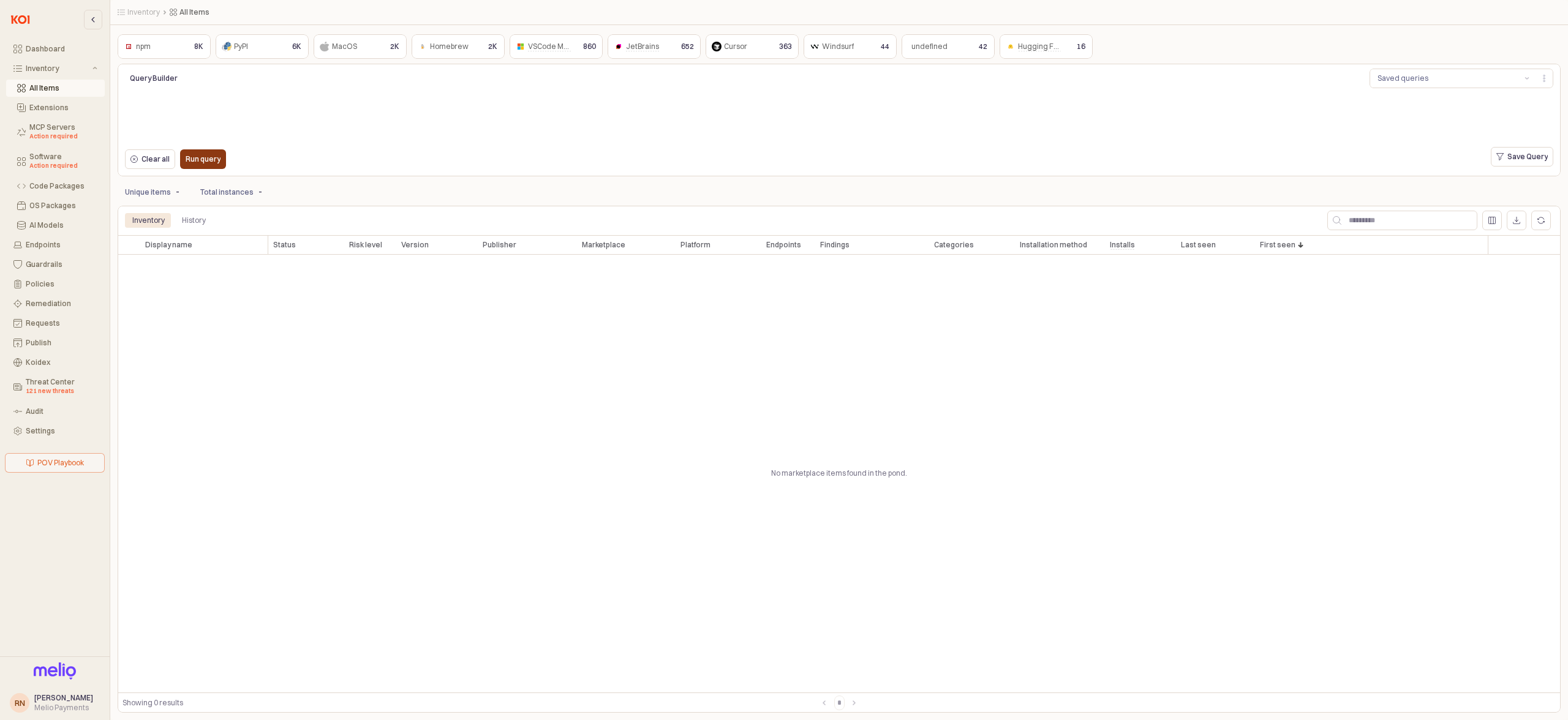
click at [197, 167] on div "Run query" at bounding box center [203, 159] width 35 height 19
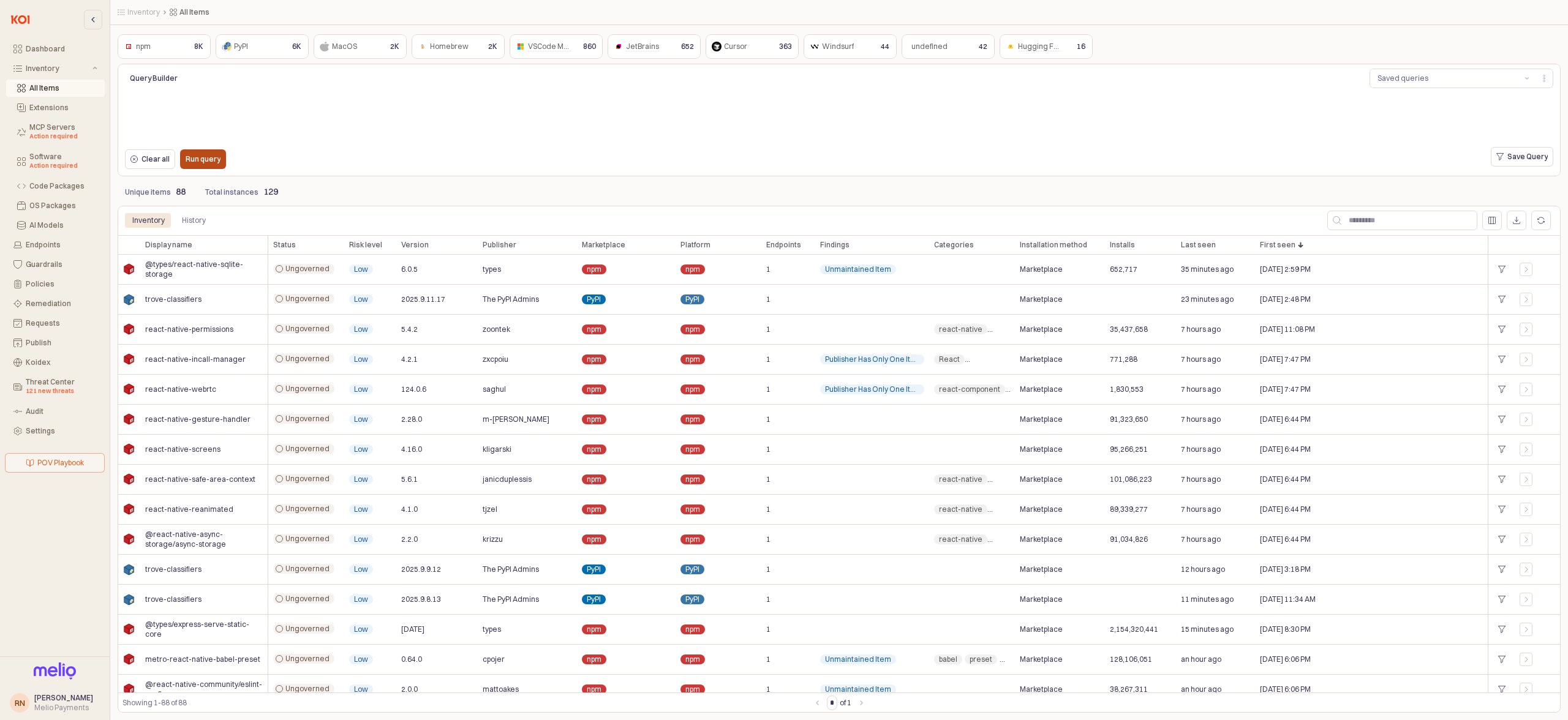
click at [204, 154] on div "Run query" at bounding box center [203, 159] width 35 height 19
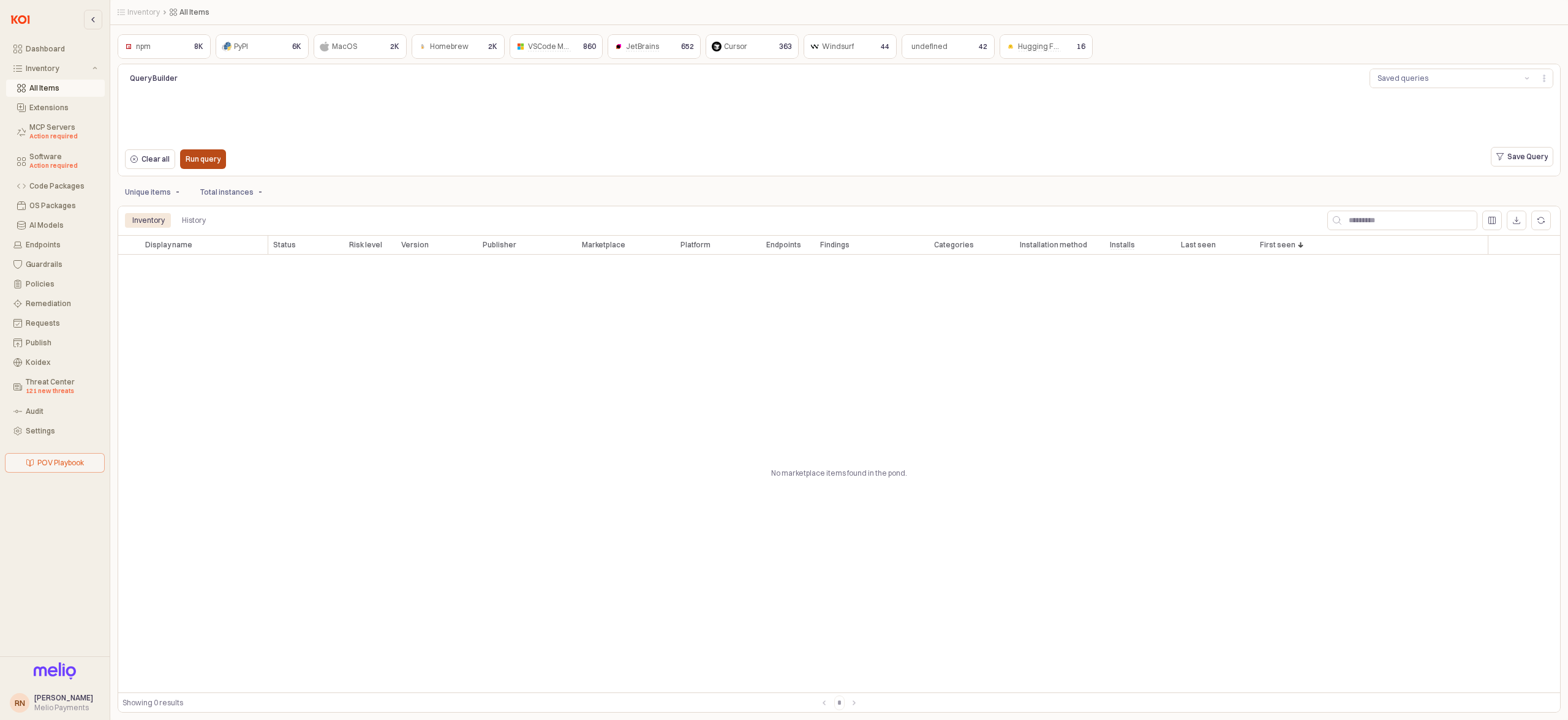
click at [200, 169] on div "Run query" at bounding box center [203, 159] width 35 height 19
click at [206, 158] on p "Run query" at bounding box center [203, 159] width 35 height 10
click at [216, 162] on p "Run query" at bounding box center [203, 159] width 35 height 10
click at [204, 154] on div "Run query" at bounding box center [203, 159] width 35 height 19
click at [192, 160] on p "Run query" at bounding box center [203, 159] width 35 height 10
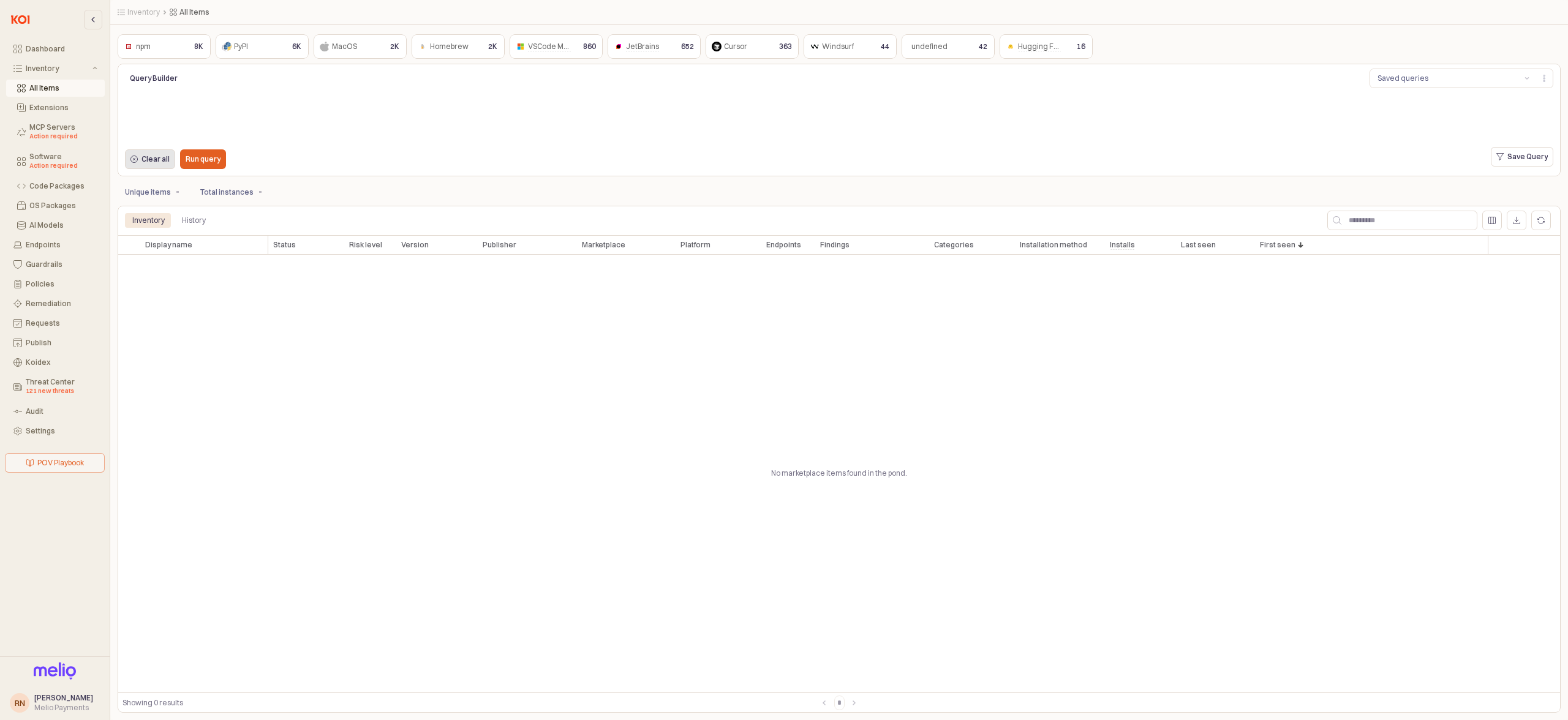
click at [163, 162] on p "Clear all" at bounding box center [155, 159] width 28 height 10
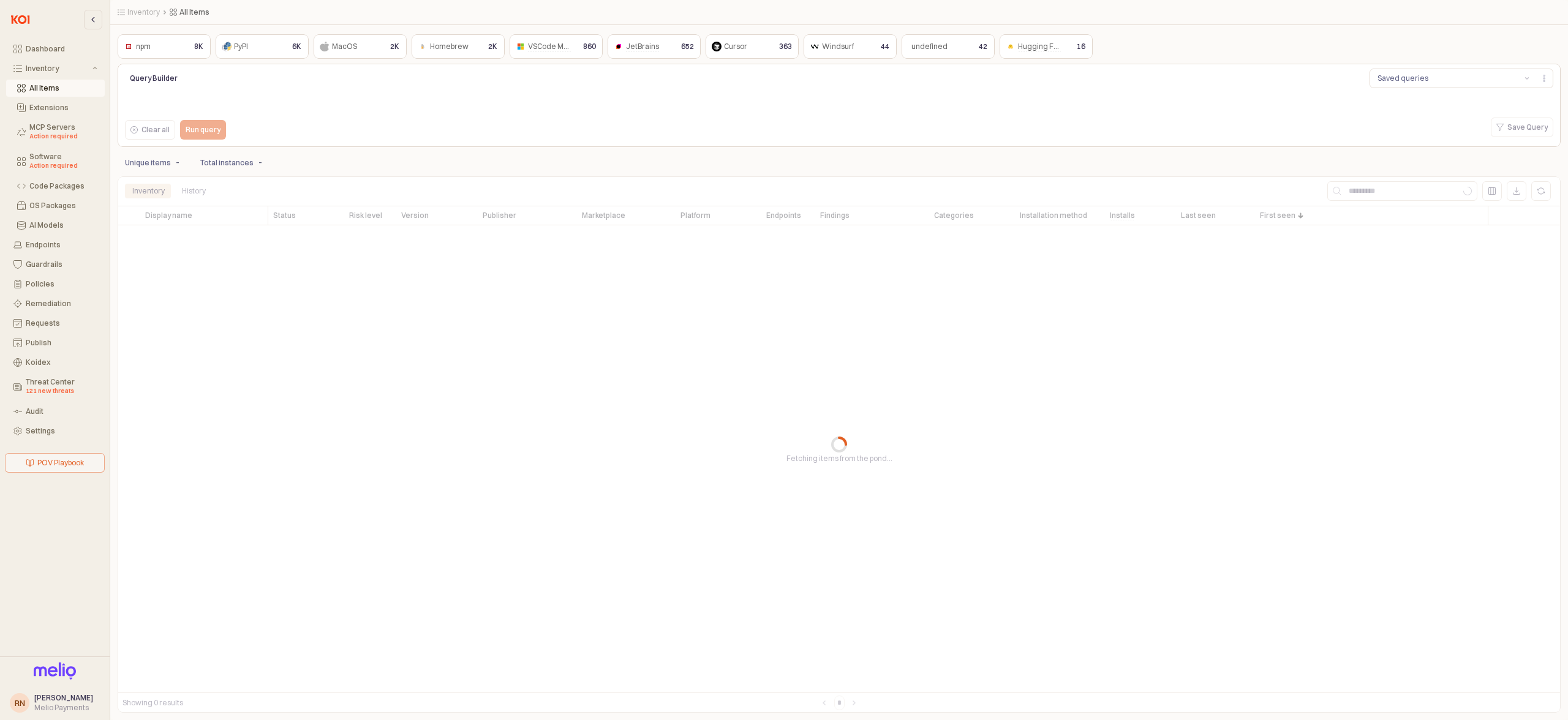
click at [234, 119] on div "Clear all Run query" at bounding box center [419, 130] width 599 height 25
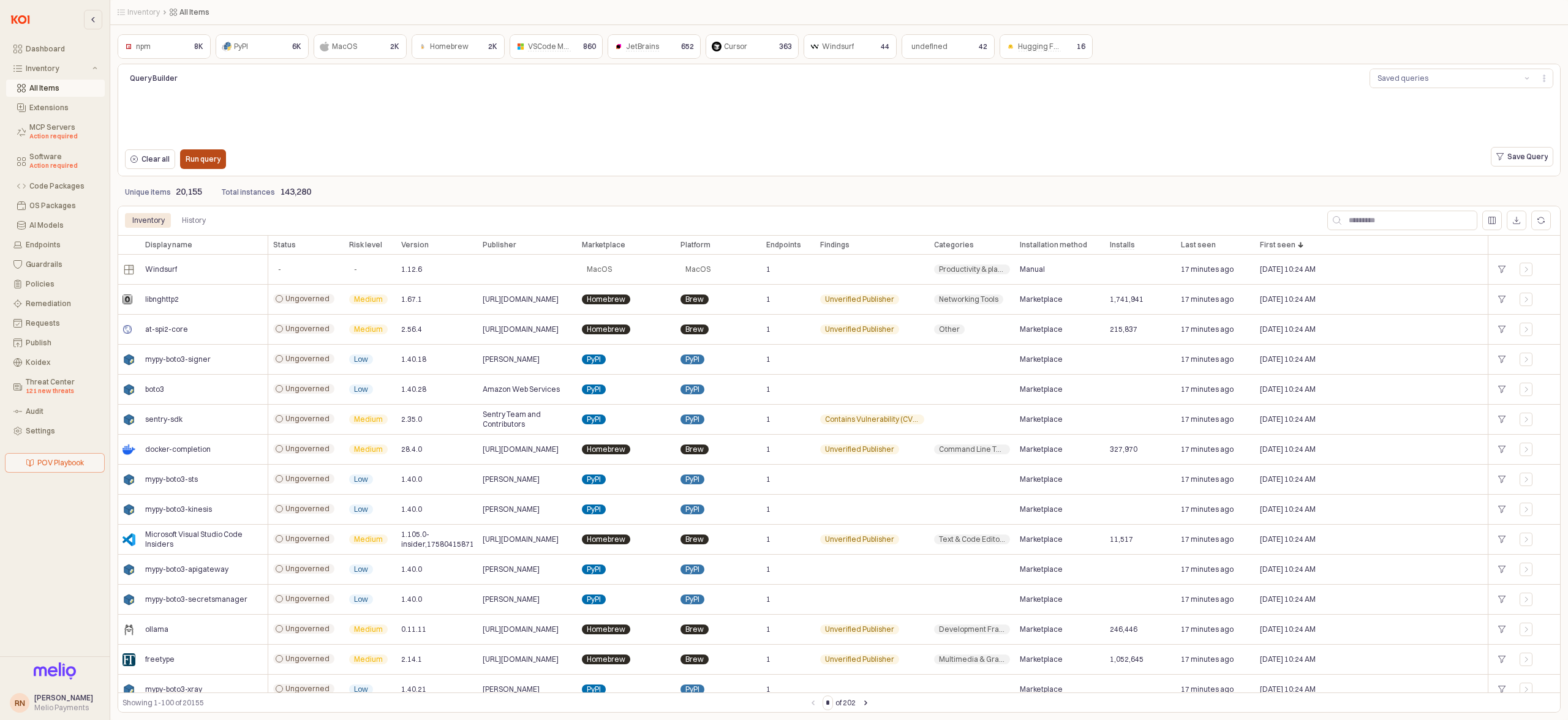
click at [190, 169] on div "Run query" at bounding box center [203, 159] width 35 height 19
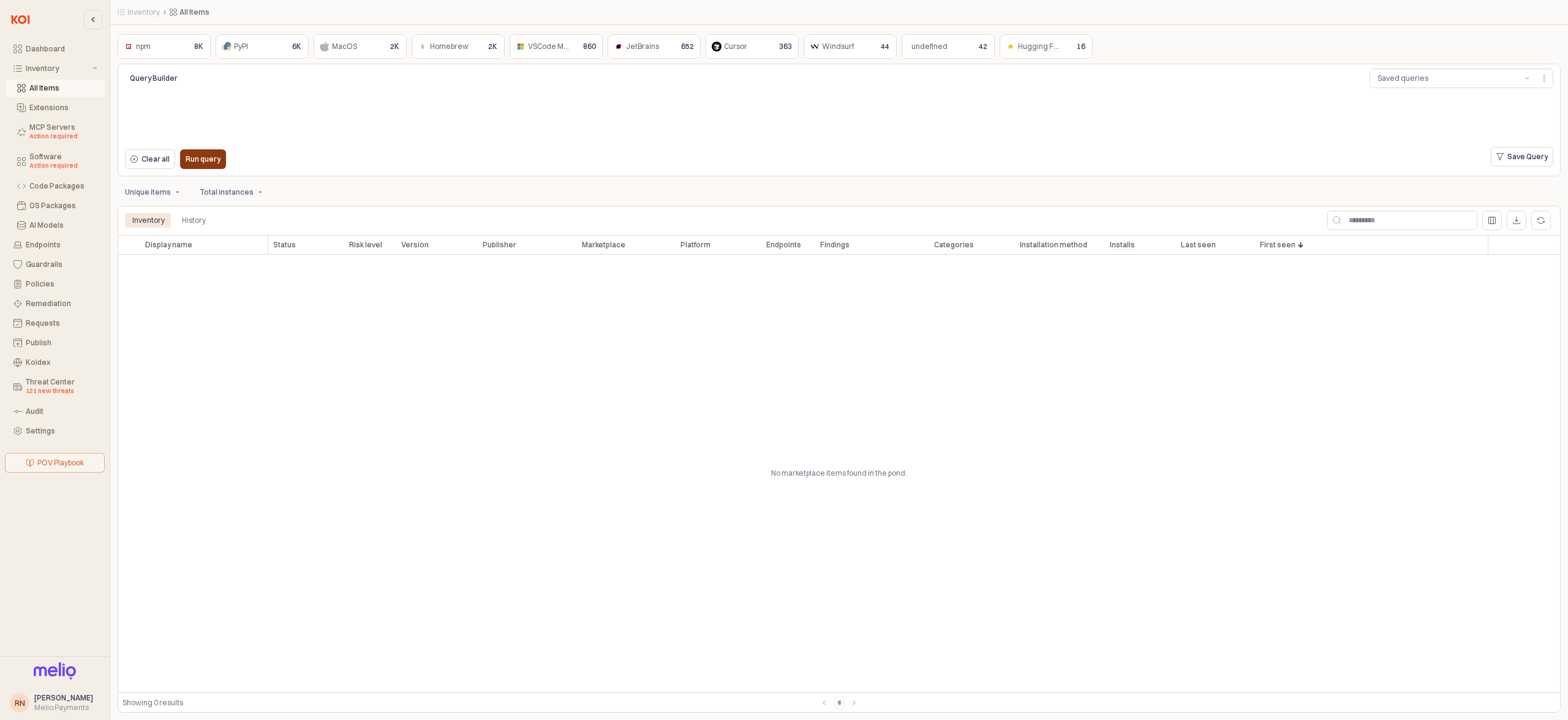
click at [212, 162] on p "Run query" at bounding box center [203, 159] width 35 height 10
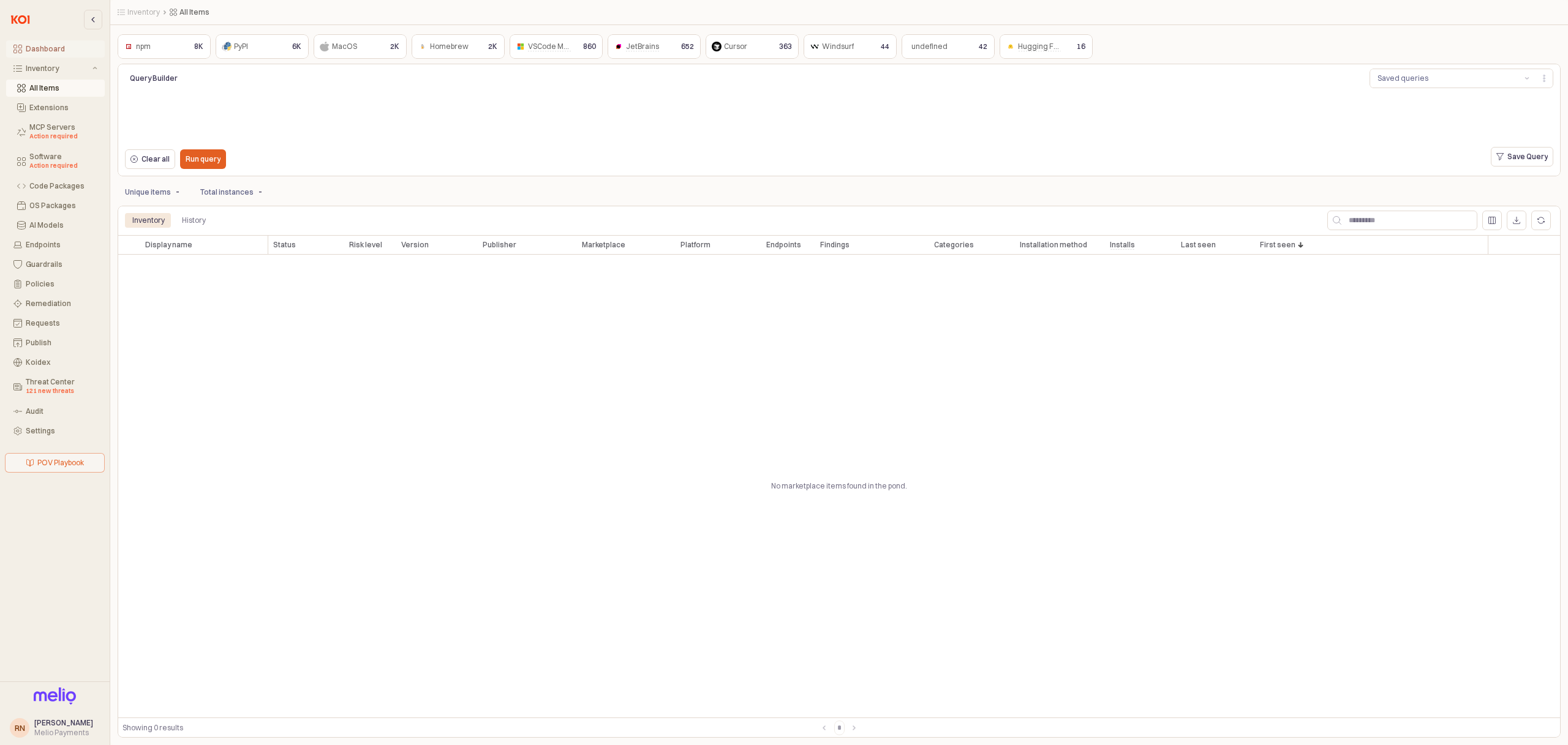
click at [31, 49] on div "Dashboard" at bounding box center [61, 49] width 72 height 9
